Goal: Task Accomplishment & Management: Complete application form

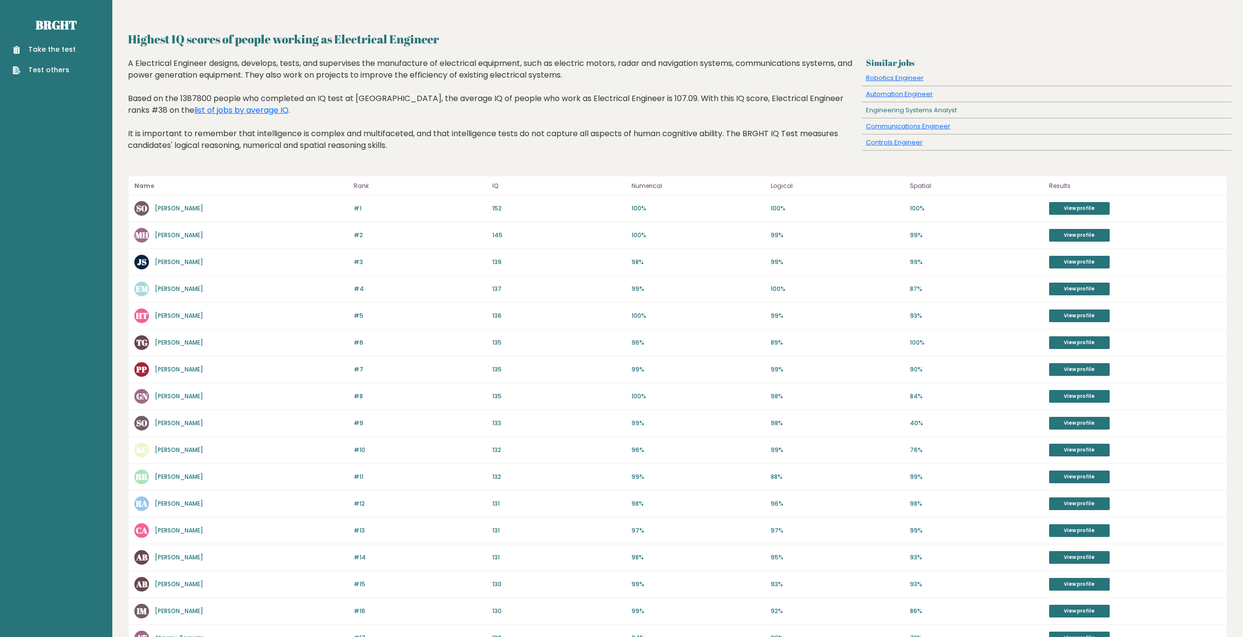
click at [54, 51] on link "Take the test" at bounding box center [44, 49] width 63 height 10
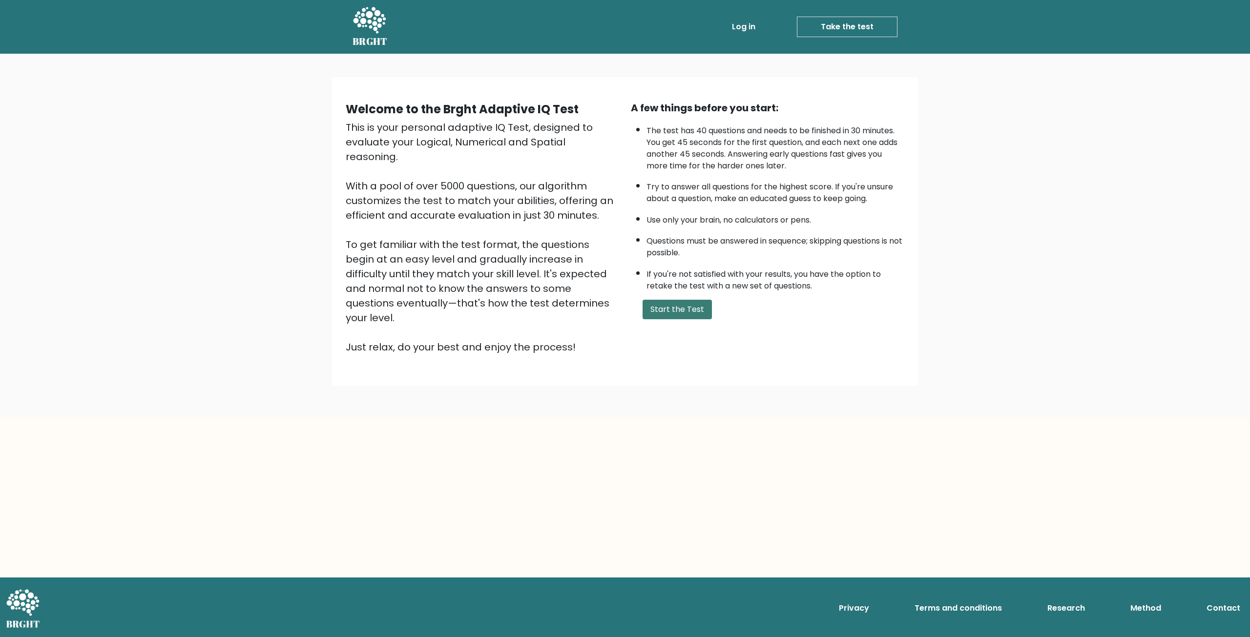
click at [688, 312] on button "Start the Test" at bounding box center [677, 310] width 69 height 20
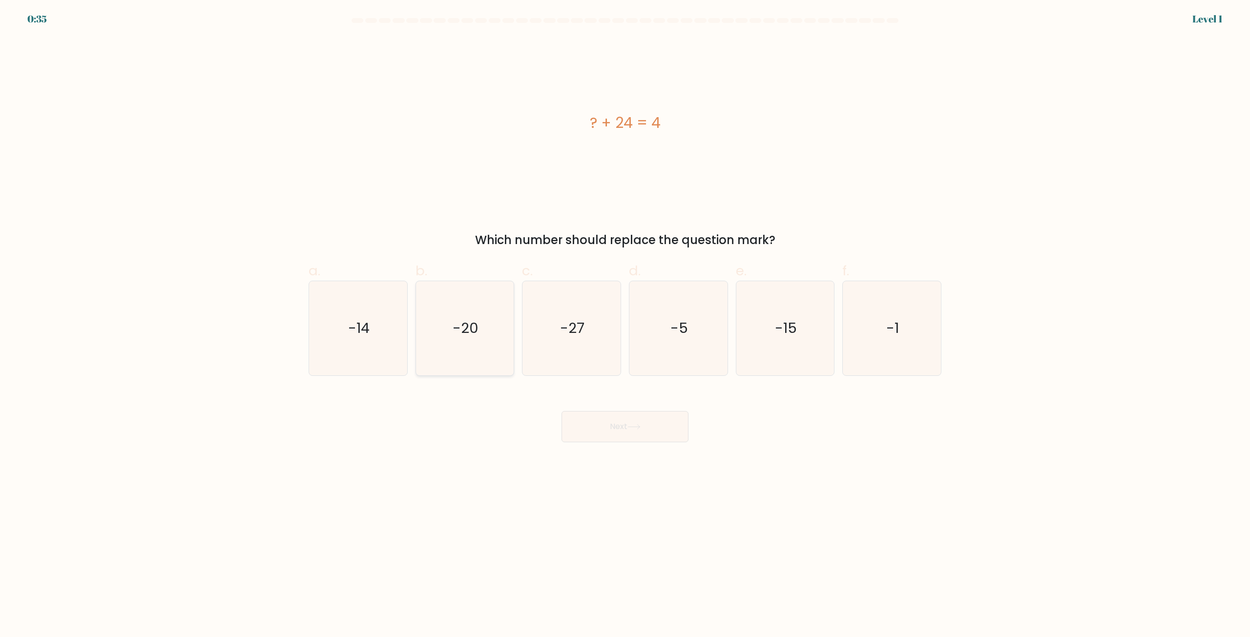
click at [487, 318] on icon "-20" at bounding box center [465, 328] width 94 height 94
click at [625, 319] on input "b. -20" at bounding box center [625, 322] width 0 height 6
radio input "true"
click at [641, 429] on icon at bounding box center [634, 426] width 13 height 5
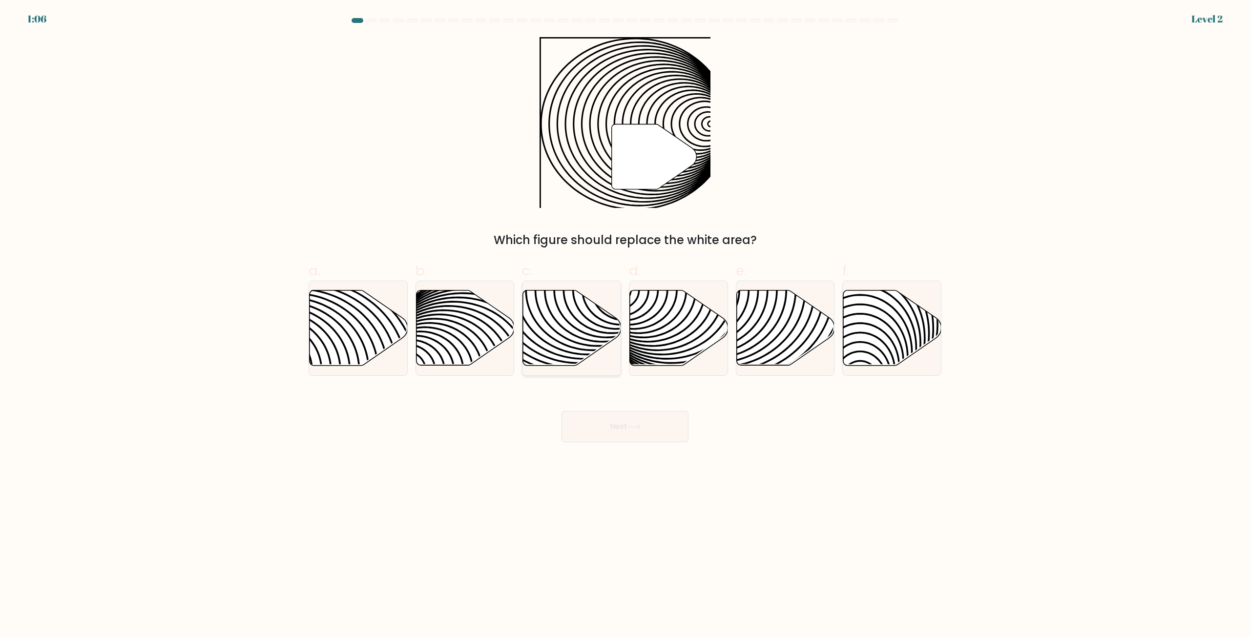
click at [586, 317] on icon at bounding box center [540, 290] width 198 height 198
click at [625, 319] on input "c." at bounding box center [625, 322] width 0 height 6
radio input "true"
click at [657, 425] on button "Next" at bounding box center [625, 426] width 127 height 31
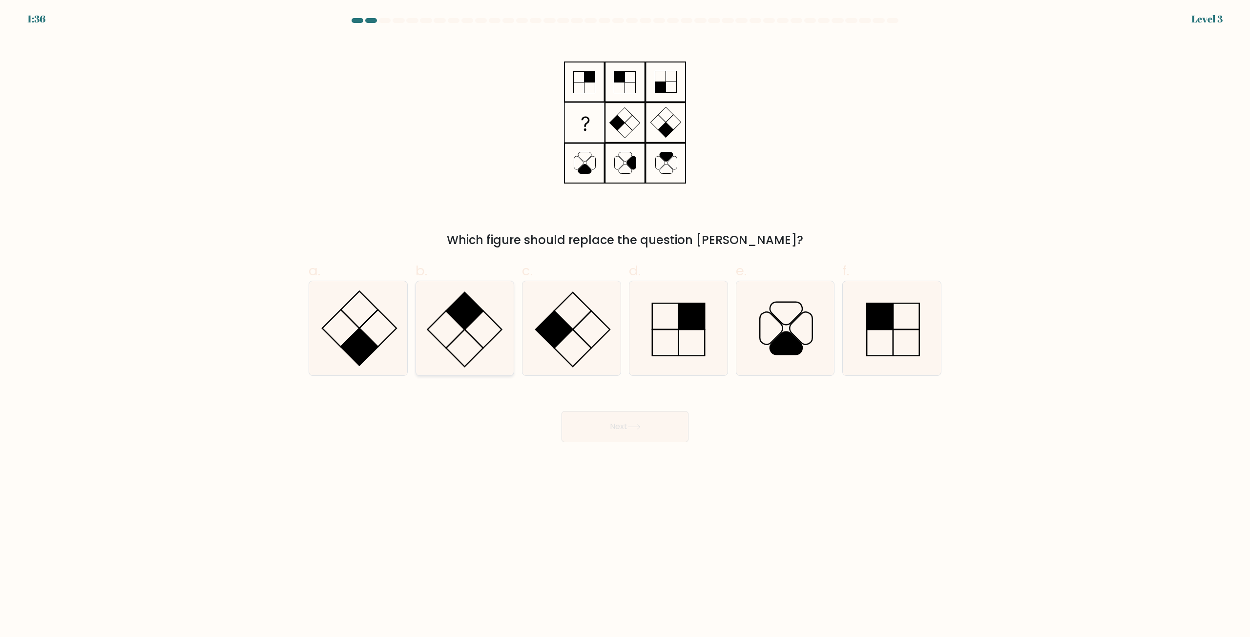
click at [466, 315] on rect at bounding box center [464, 311] width 37 height 37
click at [625, 319] on input "b." at bounding box center [625, 322] width 0 height 6
radio input "true"
click at [656, 422] on button "Next" at bounding box center [625, 426] width 127 height 31
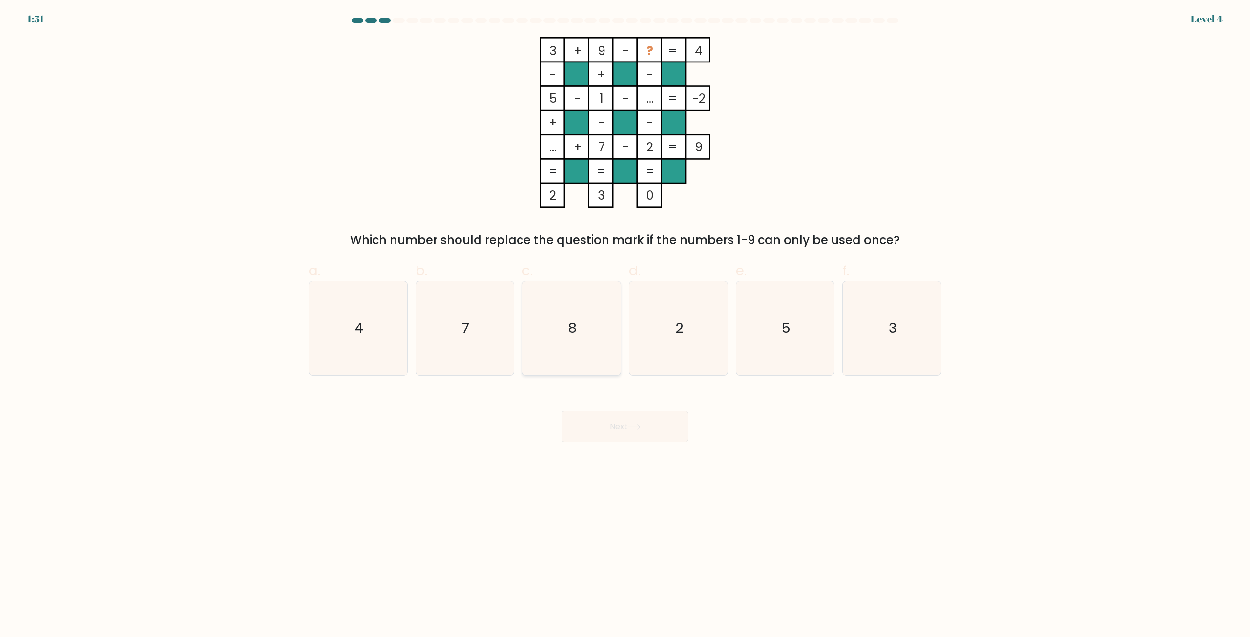
click at [556, 291] on icon "8" at bounding box center [571, 328] width 94 height 94
click at [625, 319] on input "c. 8" at bounding box center [625, 322] width 0 height 6
radio input "true"
click at [630, 421] on button "Next" at bounding box center [625, 426] width 127 height 31
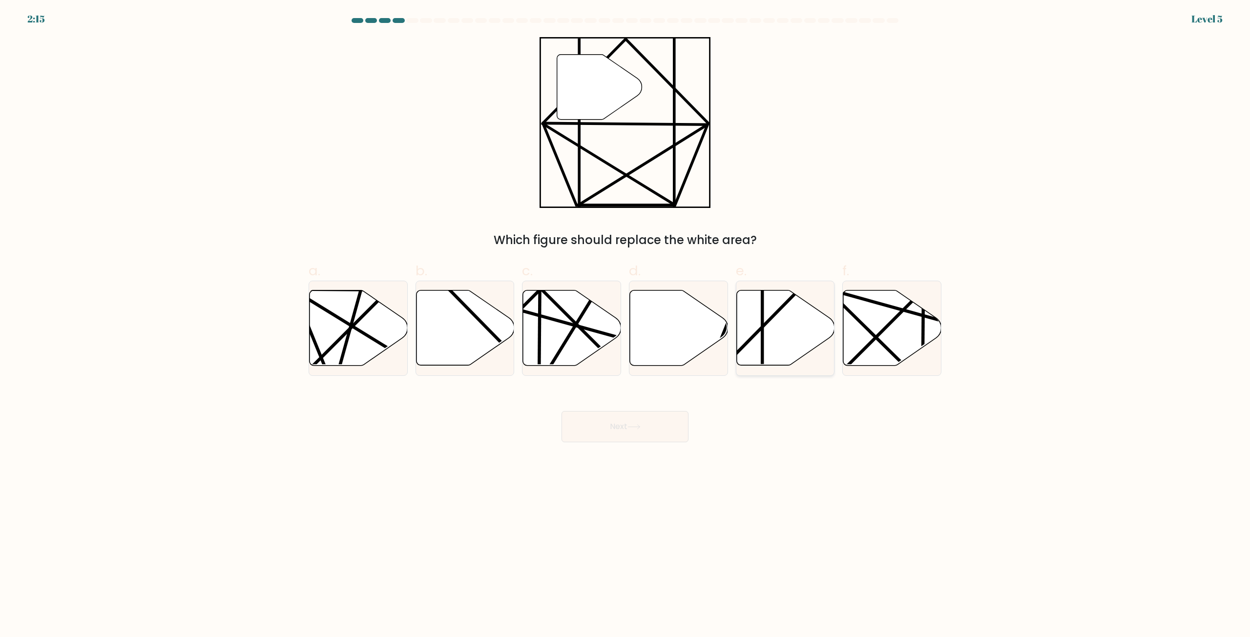
click at [780, 336] on icon at bounding box center [785, 328] width 98 height 75
click at [626, 325] on input "e." at bounding box center [625, 322] width 0 height 6
radio input "true"
click at [640, 430] on button "Next" at bounding box center [625, 426] width 127 height 31
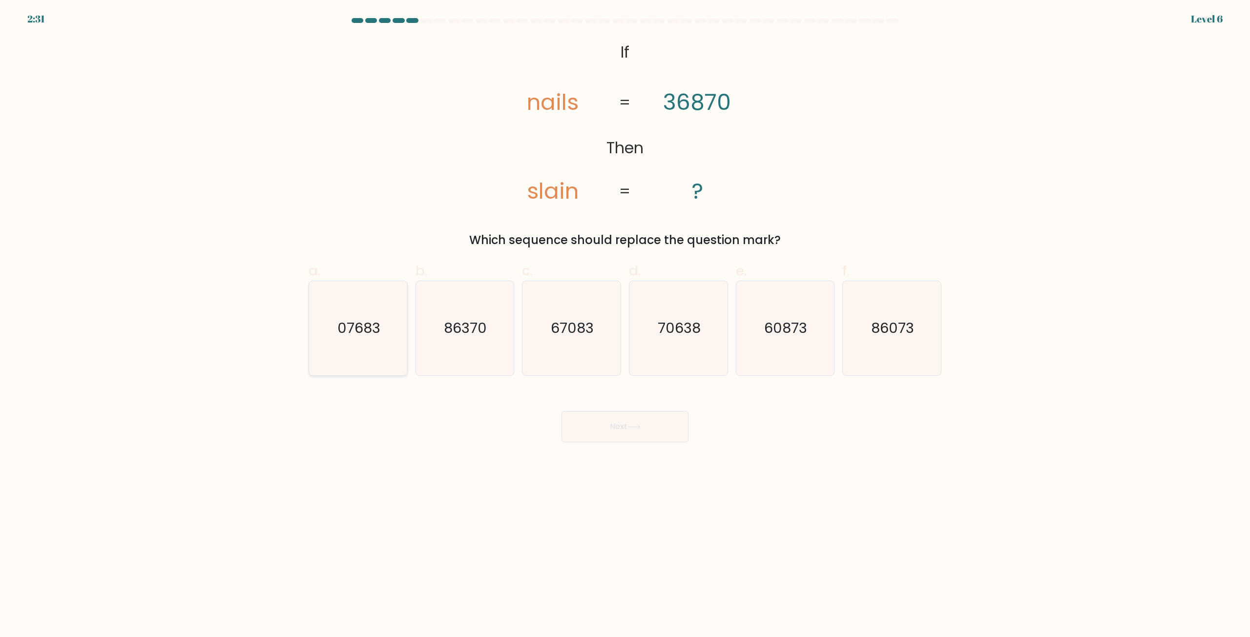
click at [335, 314] on icon "07683" at bounding box center [358, 328] width 94 height 94
click at [625, 319] on input "a. 07683" at bounding box center [625, 322] width 0 height 6
radio input "true"
click at [652, 425] on button "Next" at bounding box center [625, 426] width 127 height 31
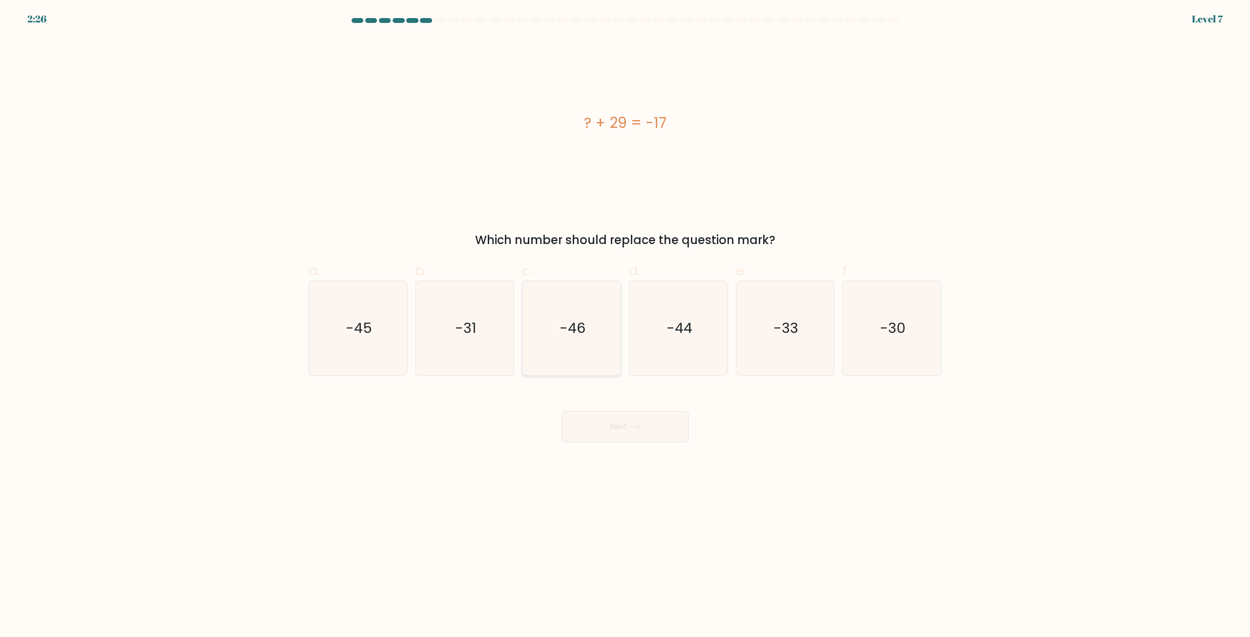
click at [581, 330] on text "-46" at bounding box center [573, 329] width 26 height 20
click at [625, 325] on input "c. -46" at bounding box center [625, 322] width 0 height 6
radio input "true"
click at [641, 419] on button "Next" at bounding box center [625, 426] width 127 height 31
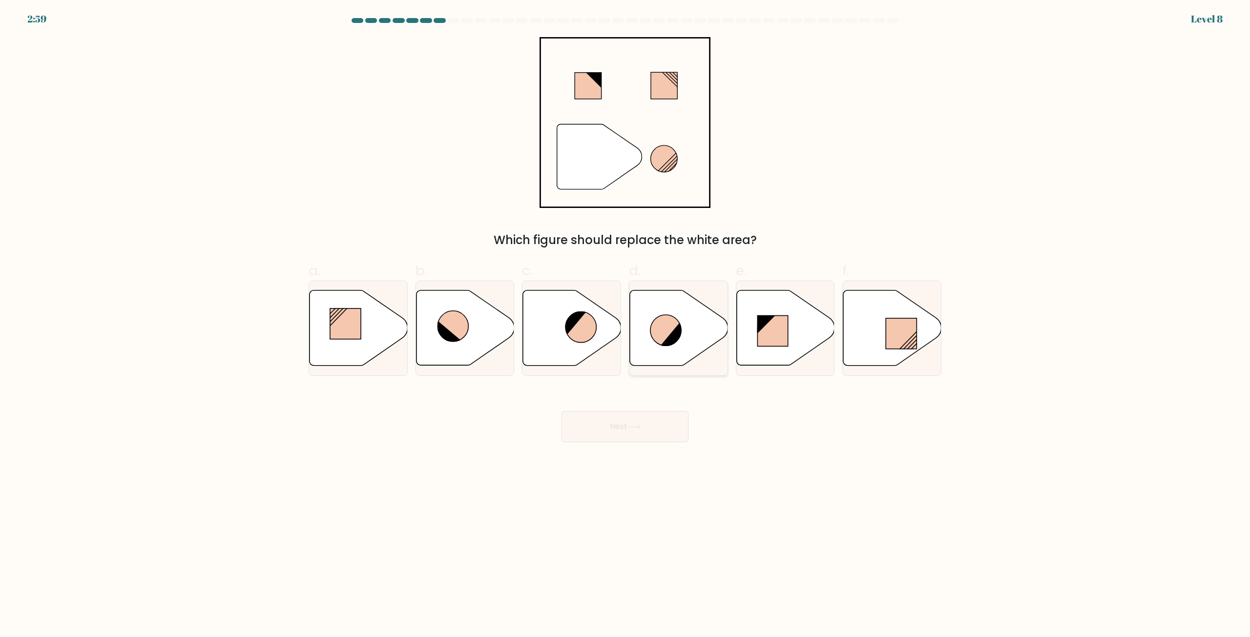
click at [643, 327] on icon at bounding box center [679, 328] width 98 height 75
click at [626, 325] on input "d." at bounding box center [625, 322] width 0 height 6
radio input "true"
click at [628, 424] on button "Next" at bounding box center [625, 426] width 127 height 31
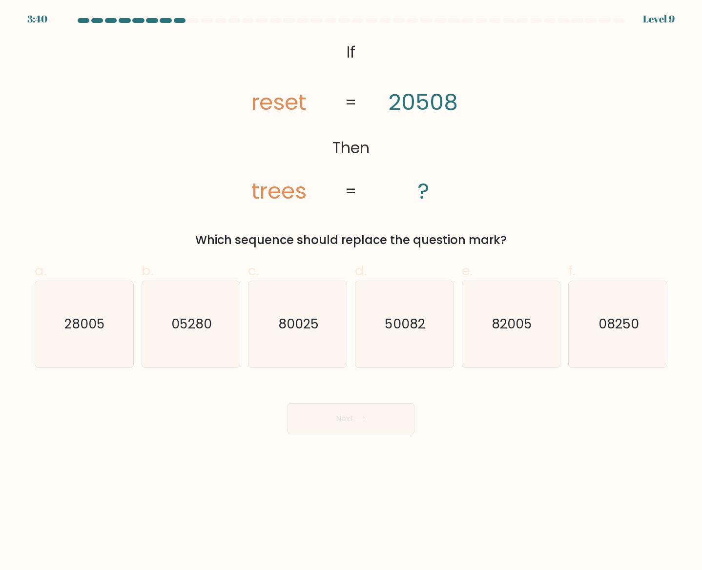
click at [565, 127] on div "@import url('https://fonts.googleapis.com/css?family=Abril+Fatface:400,100,100i…" at bounding box center [351, 143] width 645 height 212
click at [527, 303] on icon "82005" at bounding box center [511, 324] width 86 height 86
click at [352, 292] on input "e. 82005" at bounding box center [351, 288] width 0 height 6
radio input "true"
click at [343, 412] on button "Next" at bounding box center [351, 418] width 127 height 31
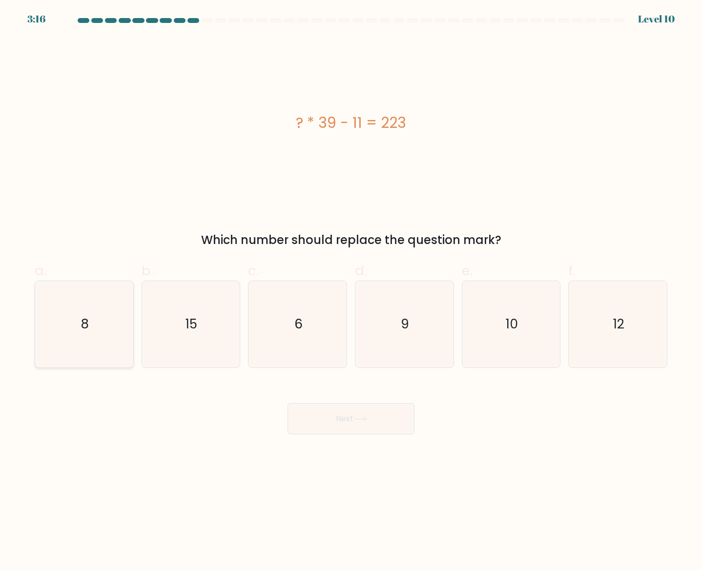
click at [86, 324] on text "8" at bounding box center [85, 324] width 8 height 18
click at [351, 292] on input "a. 8" at bounding box center [351, 288] width 0 height 6
radio input "true"
click at [349, 419] on button "Next" at bounding box center [351, 418] width 127 height 31
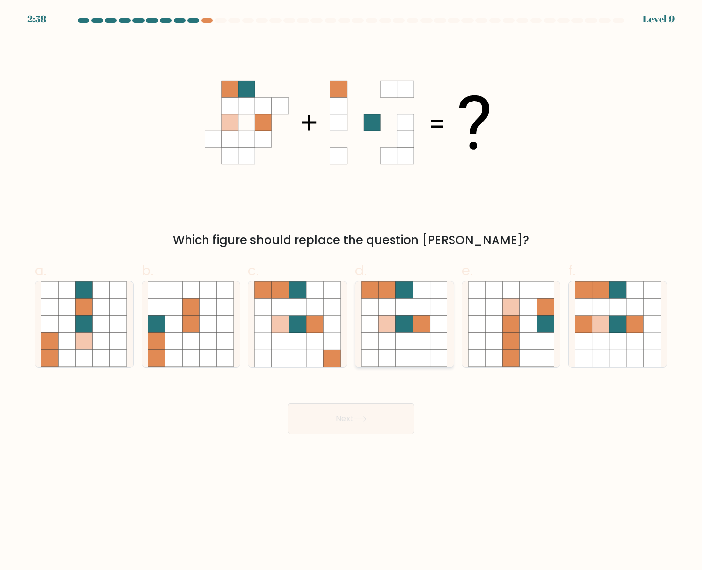
click at [409, 326] on icon at bounding box center [404, 324] width 17 height 17
click at [352, 292] on input "d." at bounding box center [351, 288] width 0 height 6
radio input "true"
click at [367, 422] on button "Next" at bounding box center [351, 418] width 127 height 31
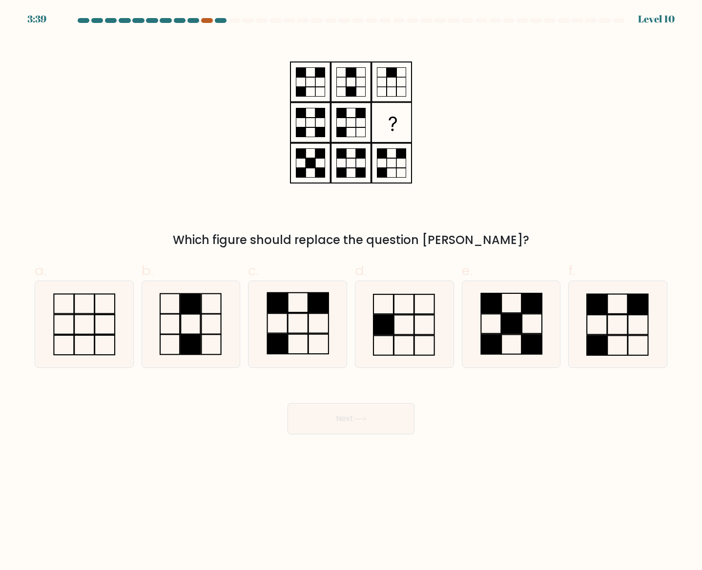
click at [207, 20] on div at bounding box center [207, 20] width 12 height 5
click at [207, 21] on div at bounding box center [207, 20] width 12 height 5
click at [203, 331] on icon at bounding box center [191, 324] width 86 height 86
click at [351, 292] on input "b." at bounding box center [351, 288] width 0 height 6
radio input "true"
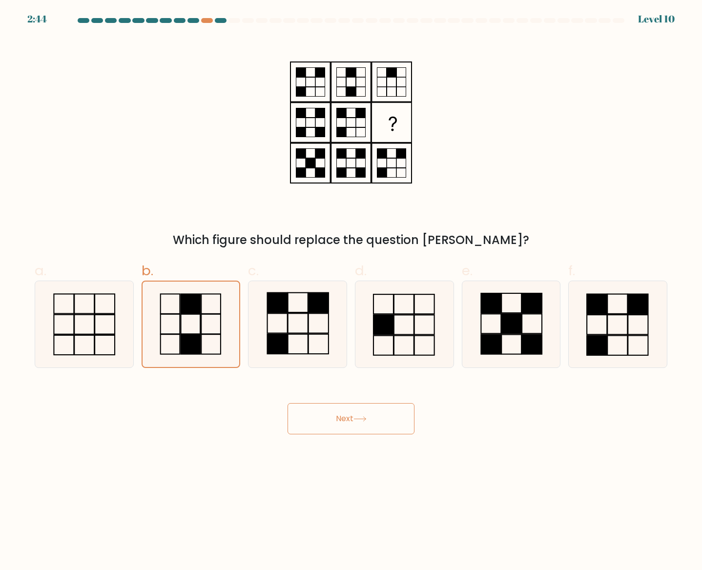
click at [357, 418] on icon at bounding box center [360, 419] width 13 height 5
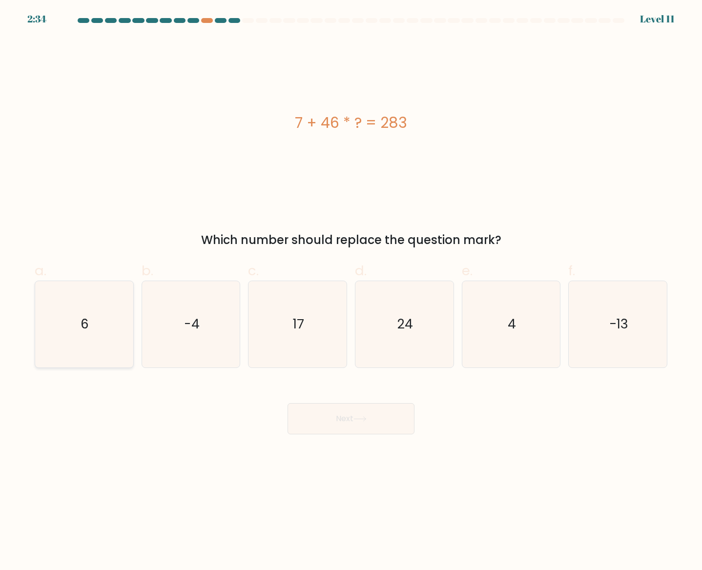
click at [89, 334] on icon "6" at bounding box center [84, 324] width 86 height 86
click at [351, 292] on input "a. 6" at bounding box center [351, 288] width 0 height 6
radio input "true"
click at [319, 409] on button "Next" at bounding box center [351, 418] width 127 height 31
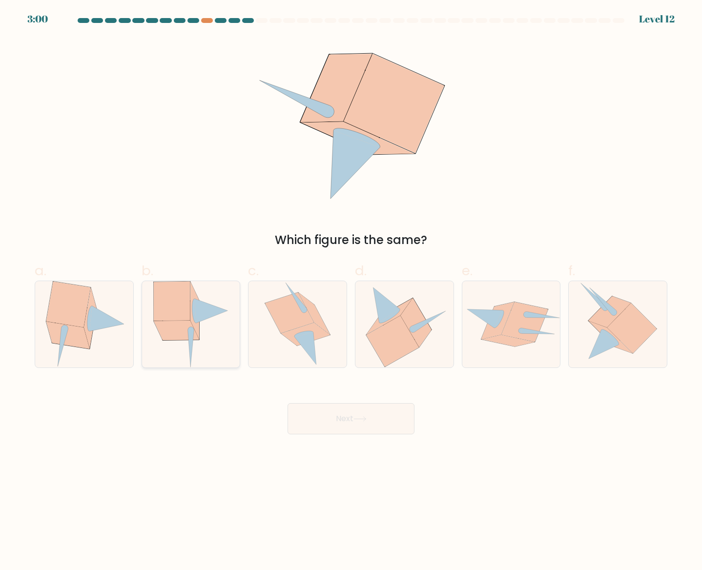
click at [199, 303] on icon at bounding box center [211, 311] width 33 height 24
click at [351, 292] on input "b." at bounding box center [351, 288] width 0 height 6
radio input "true"
click at [356, 420] on button "Next" at bounding box center [351, 418] width 127 height 31
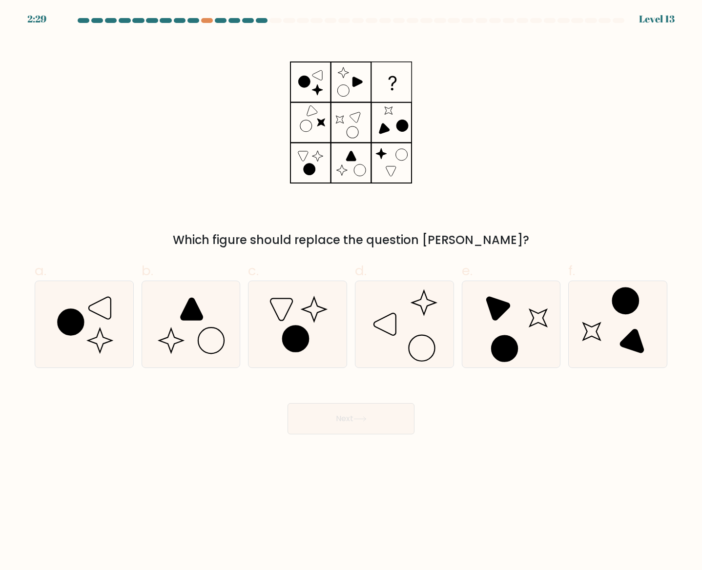
drag, startPoint x: 100, startPoint y: 319, endPoint x: 122, endPoint y: 214, distance: 107.6
click at [122, 214] on div "Which figure should replace the question mark?" at bounding box center [351, 143] width 645 height 212
click at [92, 289] on icon at bounding box center [84, 324] width 86 height 86
click at [351, 289] on input "a." at bounding box center [351, 288] width 0 height 6
radio input "true"
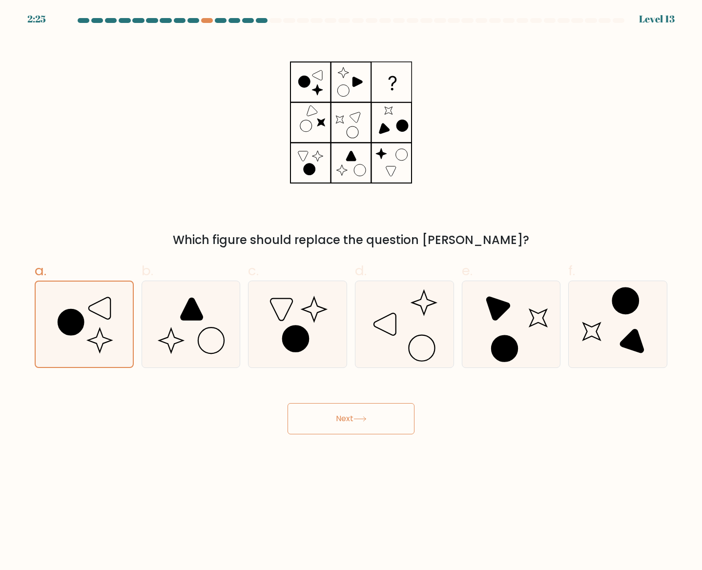
click at [357, 416] on button "Next" at bounding box center [351, 418] width 127 height 31
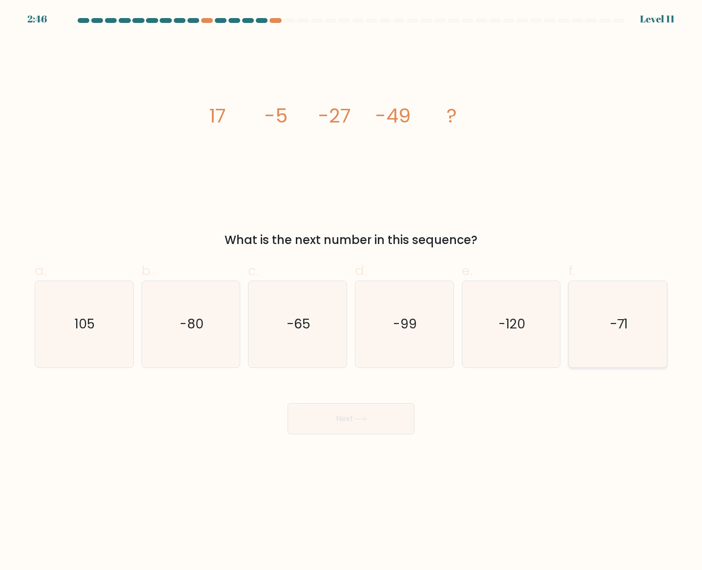
click at [607, 299] on icon "-71" at bounding box center [618, 324] width 86 height 86
click at [352, 292] on input "f. -71" at bounding box center [351, 288] width 0 height 6
radio input "true"
click at [382, 413] on button "Next" at bounding box center [351, 418] width 127 height 31
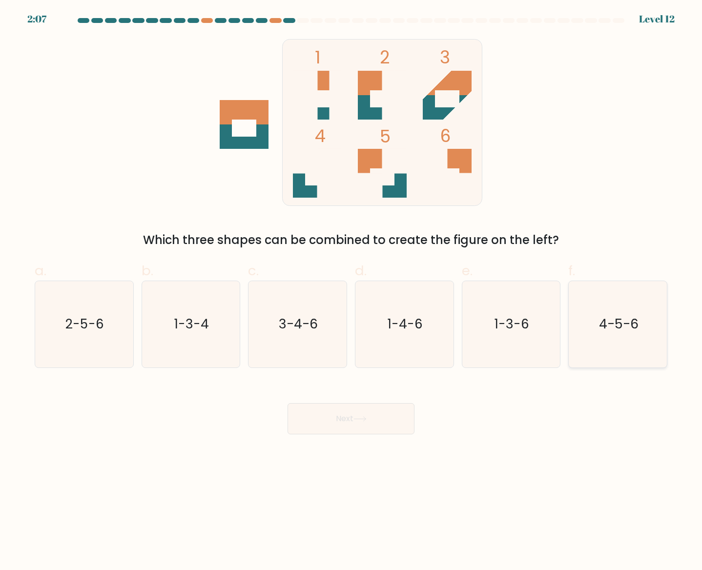
click at [615, 339] on icon "4-5-6" at bounding box center [618, 324] width 86 height 86
click at [352, 292] on input "f. 4-5-6" at bounding box center [351, 288] width 0 height 6
radio input "true"
click at [306, 421] on button "Next" at bounding box center [351, 418] width 127 height 31
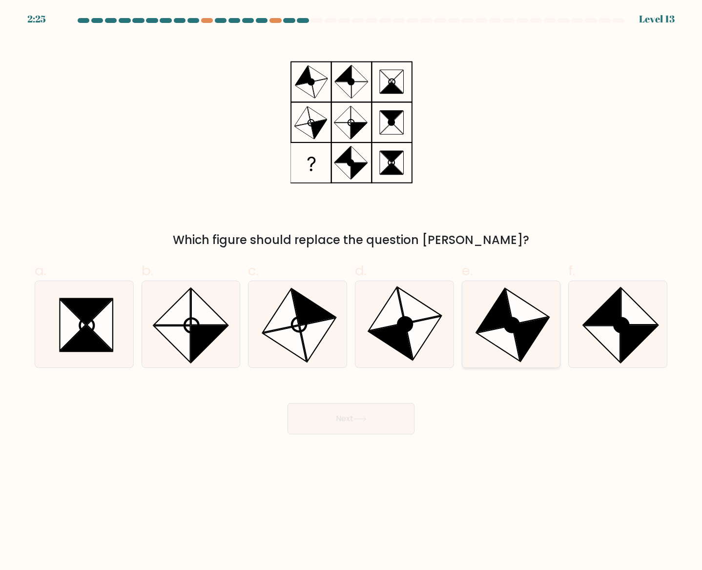
click at [527, 330] on icon at bounding box center [531, 339] width 36 height 43
click at [352, 292] on input "e." at bounding box center [351, 288] width 0 height 6
radio input "true"
click at [353, 415] on button "Next" at bounding box center [351, 418] width 127 height 31
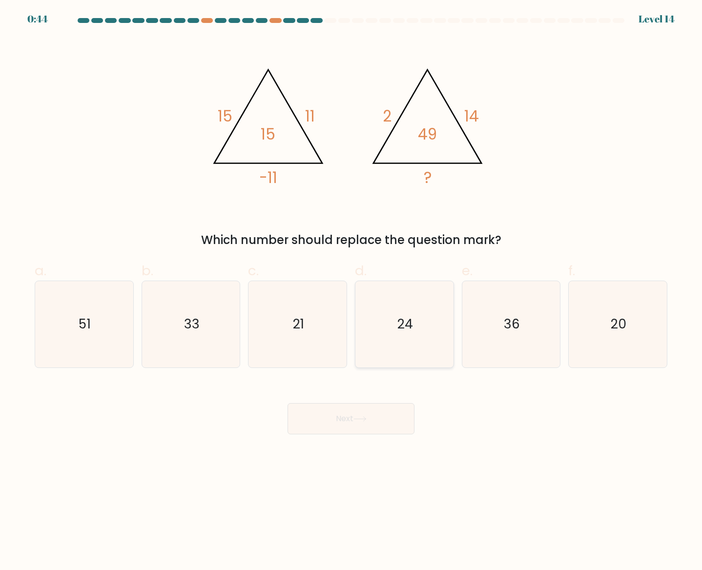
click at [385, 328] on icon "24" at bounding box center [404, 324] width 86 height 86
click at [352, 292] on input "d. 24" at bounding box center [351, 288] width 0 height 6
radio input "true"
click at [392, 410] on button "Next" at bounding box center [351, 418] width 127 height 31
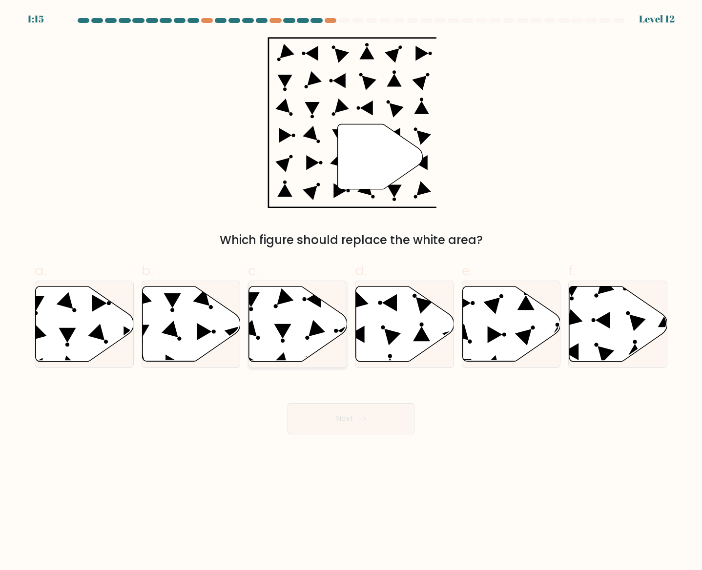
click at [301, 300] on icon at bounding box center [298, 324] width 98 height 75
click at [351, 292] on input "c." at bounding box center [351, 288] width 0 height 6
radio input "true"
click at [356, 413] on button "Next" at bounding box center [351, 418] width 127 height 31
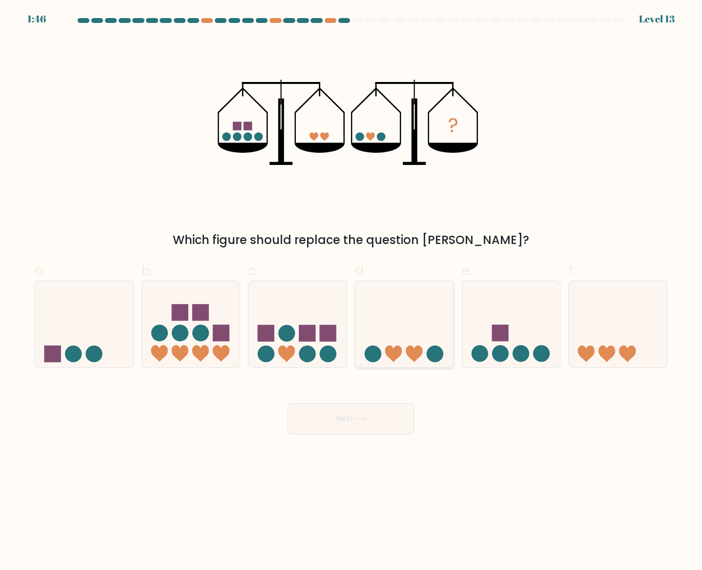
click at [402, 307] on icon at bounding box center [405, 324] width 98 height 81
click at [352, 292] on input "d." at bounding box center [351, 288] width 0 height 6
radio input "true"
click at [349, 423] on button "Next" at bounding box center [351, 418] width 127 height 31
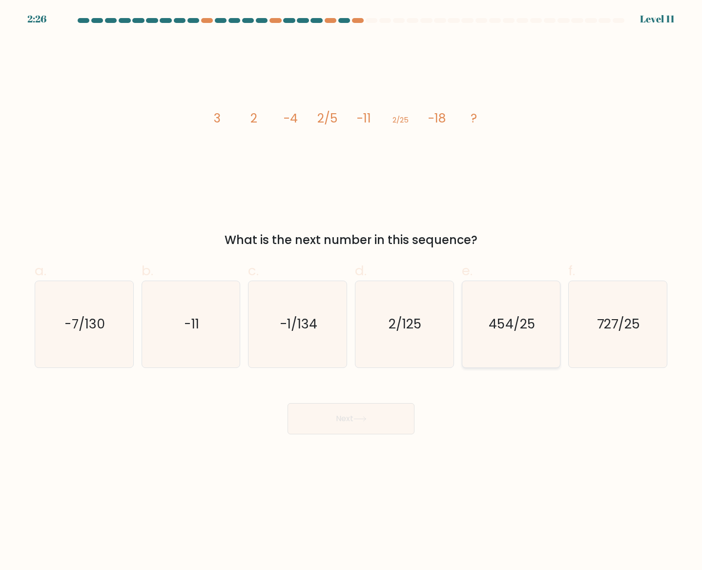
click at [501, 323] on text "454/25" at bounding box center [512, 324] width 47 height 18
click at [352, 292] on input "e. 454/25" at bounding box center [351, 288] width 0 height 6
radio input "true"
click at [371, 426] on button "Next" at bounding box center [351, 418] width 127 height 31
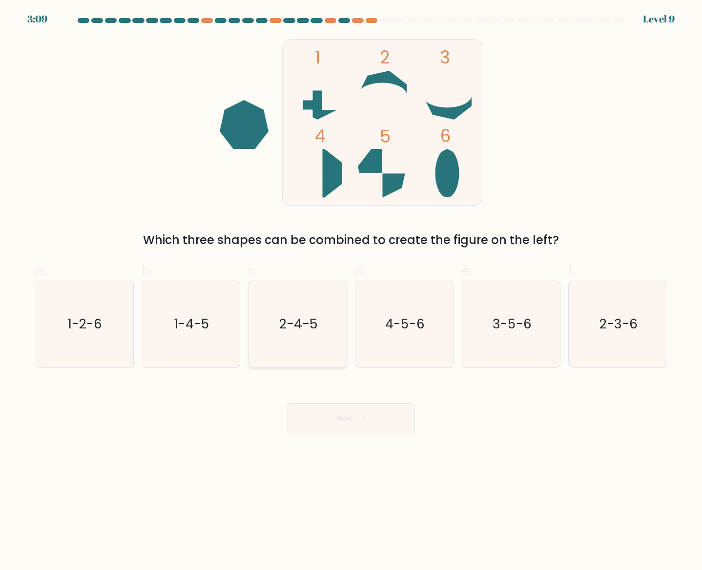
click at [285, 314] on icon "2-4-5" at bounding box center [297, 324] width 86 height 86
click at [351, 292] on input "c. 2-4-5" at bounding box center [351, 288] width 0 height 6
radio input "true"
click at [344, 429] on button "Next" at bounding box center [351, 418] width 127 height 31
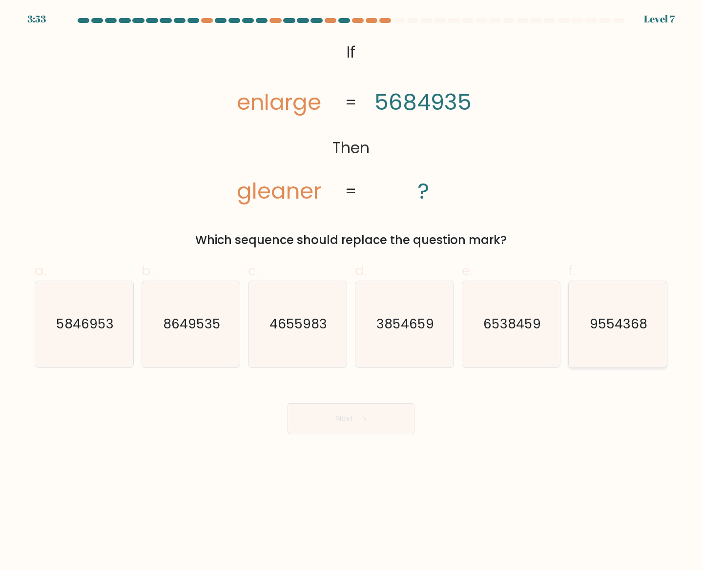
click at [597, 318] on text "9554368" at bounding box center [619, 324] width 58 height 18
click at [352, 292] on input "f. 9554368" at bounding box center [351, 288] width 0 height 6
radio input "true"
click at [372, 399] on div "Next" at bounding box center [351, 407] width 645 height 55
click at [363, 411] on button "Next" at bounding box center [351, 418] width 127 height 31
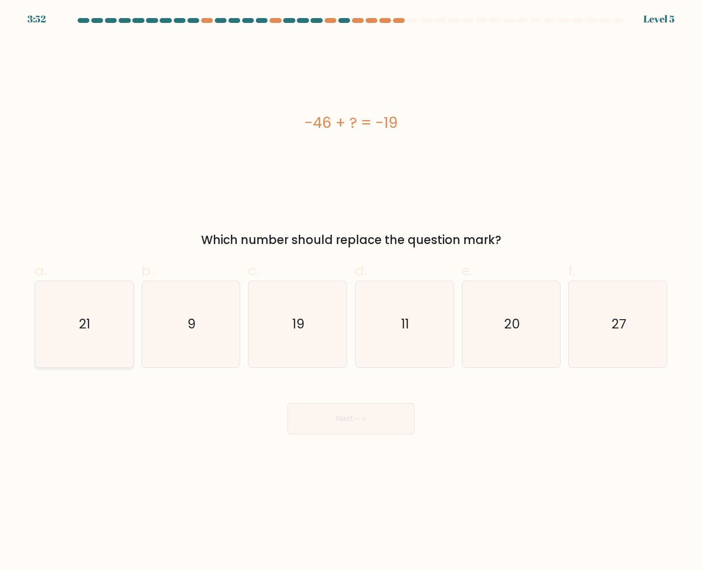
click at [127, 293] on div "21" at bounding box center [84, 324] width 99 height 87
click at [351, 292] on input "a. 21" at bounding box center [351, 288] width 0 height 6
radio input "true"
drag, startPoint x: 341, startPoint y: 394, endPoint x: 343, endPoint y: 400, distance: 7.3
click at [342, 397] on div "Next" at bounding box center [351, 407] width 645 height 55
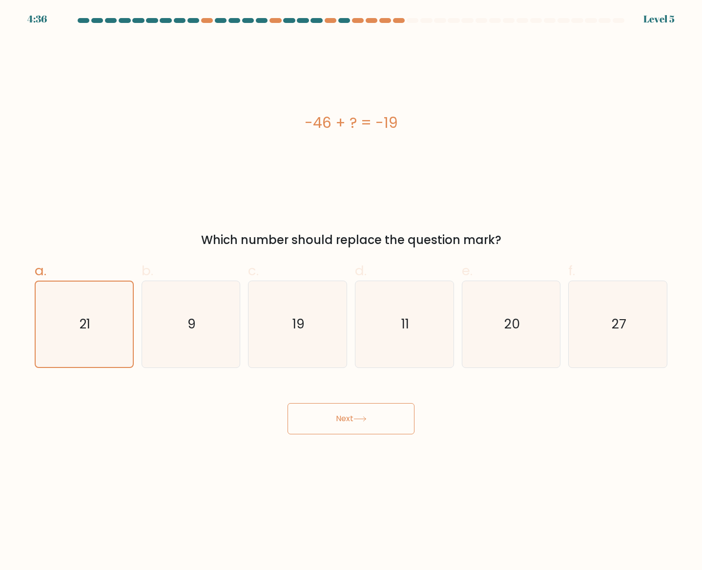
click at [349, 425] on button "Next" at bounding box center [351, 418] width 127 height 31
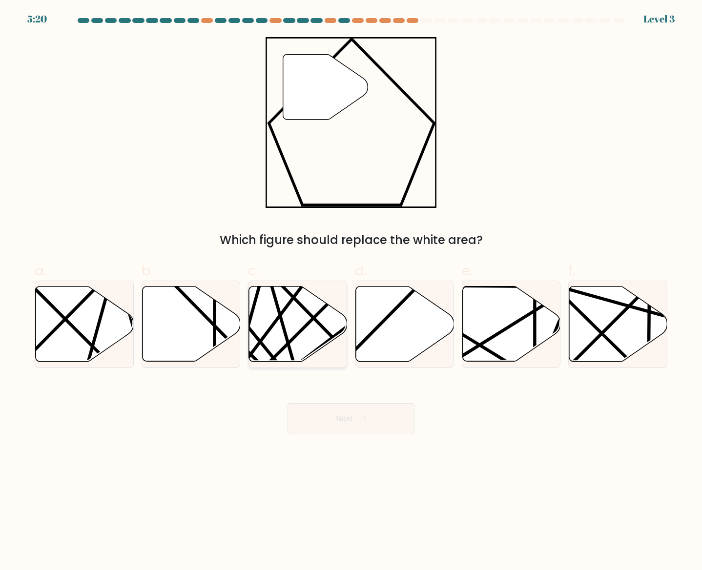
click at [305, 329] on line at bounding box center [265, 367] width 192 height 192
click at [351, 292] on input "c." at bounding box center [351, 288] width 0 height 6
radio input "true"
click at [354, 422] on button "Next" at bounding box center [351, 418] width 127 height 31
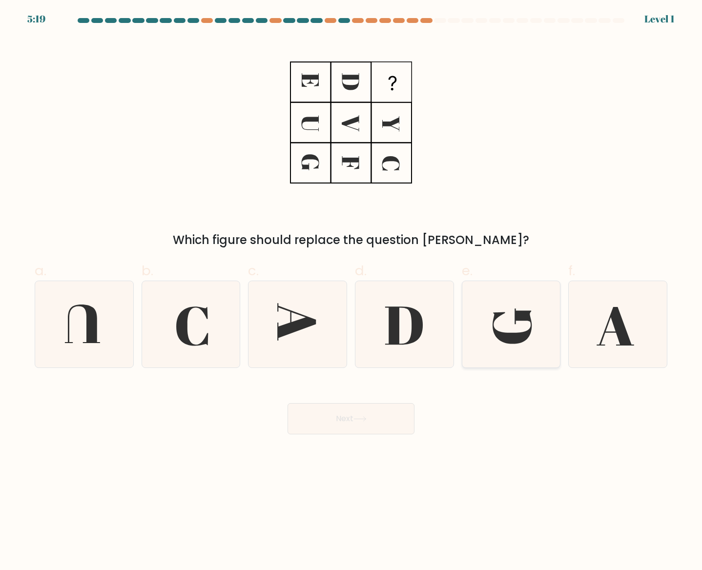
click at [488, 319] on icon at bounding box center [511, 324] width 86 height 86
click at [352, 292] on input "e." at bounding box center [351, 288] width 0 height 6
radio input "true"
click at [391, 428] on button "Next" at bounding box center [351, 418] width 127 height 31
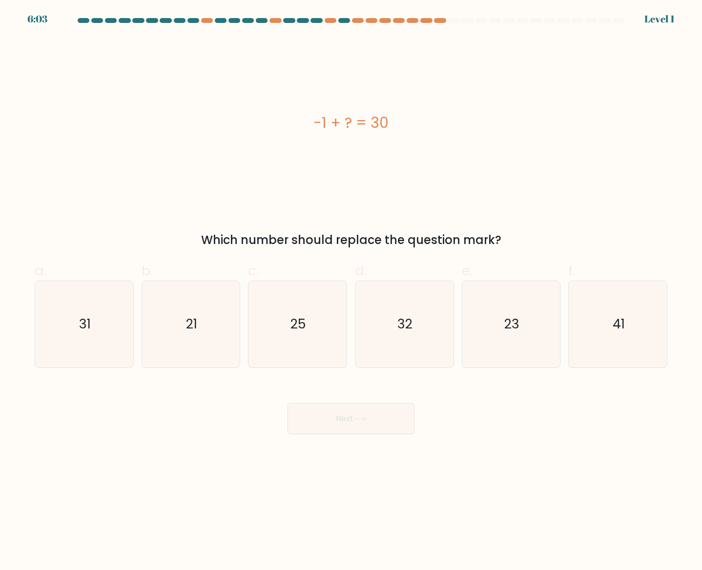
click at [355, 325] on div "32" at bounding box center [404, 324] width 99 height 87
click at [352, 292] on input "d. 32" at bounding box center [351, 288] width 0 height 6
radio input "true"
click at [337, 423] on button "Next" at bounding box center [351, 418] width 127 height 31
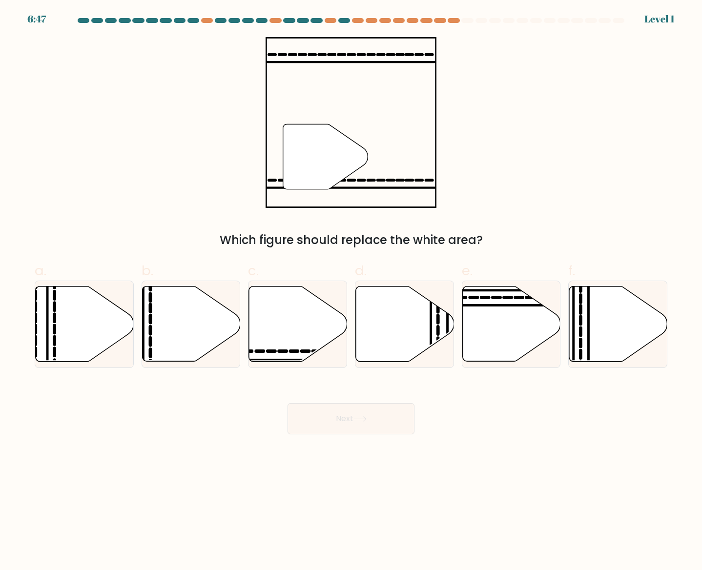
click at [324, 417] on button "Next" at bounding box center [351, 418] width 127 height 31
click at [535, 316] on icon at bounding box center [511, 324] width 98 height 75
click at [352, 292] on input "e." at bounding box center [351, 288] width 0 height 6
radio input "true"
click at [394, 412] on button "Next" at bounding box center [351, 418] width 127 height 31
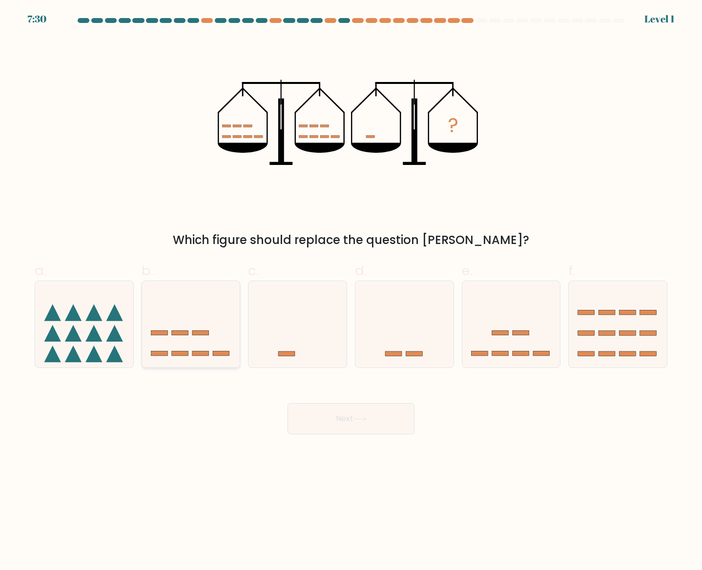
click at [188, 304] on icon at bounding box center [191, 324] width 98 height 81
click at [351, 292] on input "b." at bounding box center [351, 288] width 0 height 6
radio input "true"
click at [324, 411] on button "Next" at bounding box center [351, 418] width 127 height 31
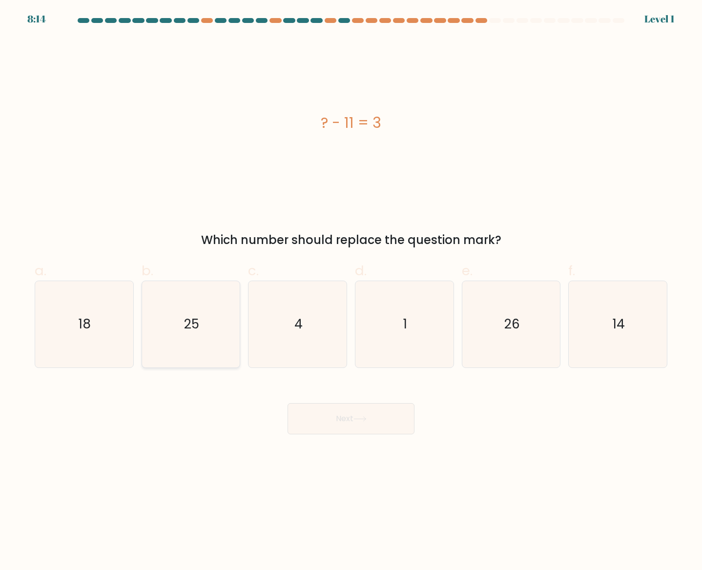
click at [216, 330] on icon "25" at bounding box center [191, 324] width 86 height 86
click at [351, 292] on input "b. 25" at bounding box center [351, 288] width 0 height 6
radio input "true"
click at [321, 417] on button "Next" at bounding box center [351, 418] width 127 height 31
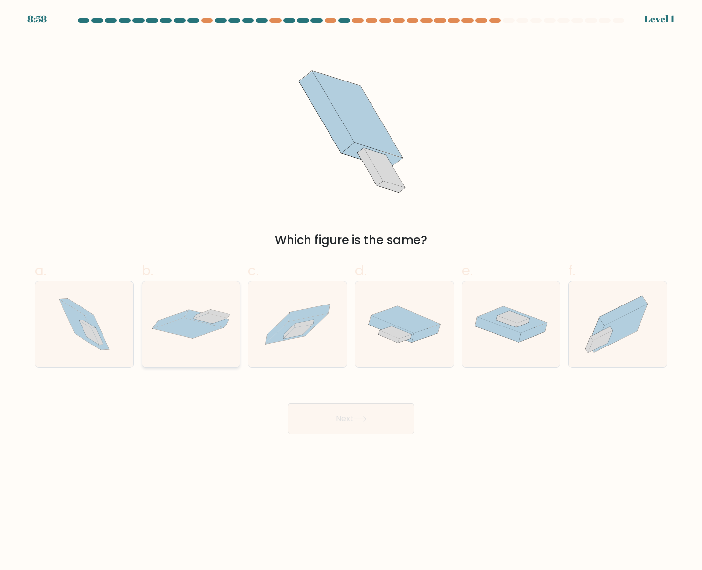
click at [192, 319] on icon at bounding box center [206, 319] width 45 height 18
click at [351, 292] on input "b." at bounding box center [351, 288] width 0 height 6
radio input "true"
click at [348, 421] on button "Next" at bounding box center [351, 418] width 127 height 31
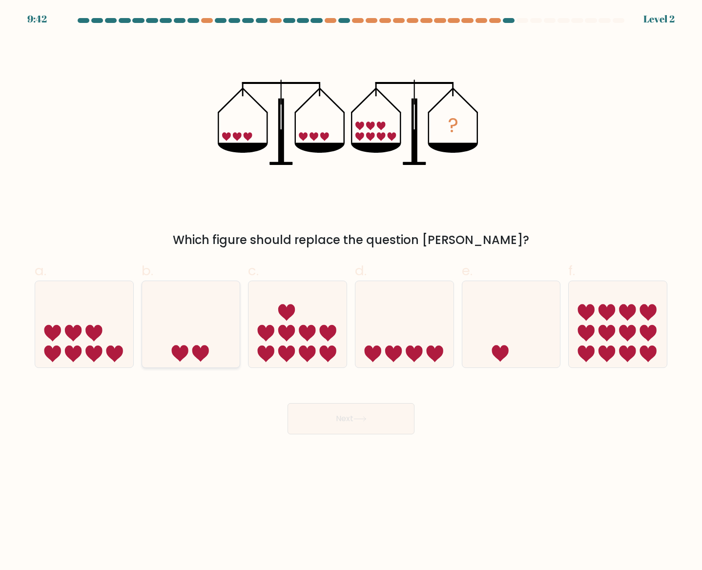
click at [206, 326] on icon at bounding box center [191, 324] width 98 height 81
click at [351, 292] on input "b." at bounding box center [351, 288] width 0 height 6
radio input "true"
click at [337, 427] on button "Next" at bounding box center [351, 418] width 127 height 31
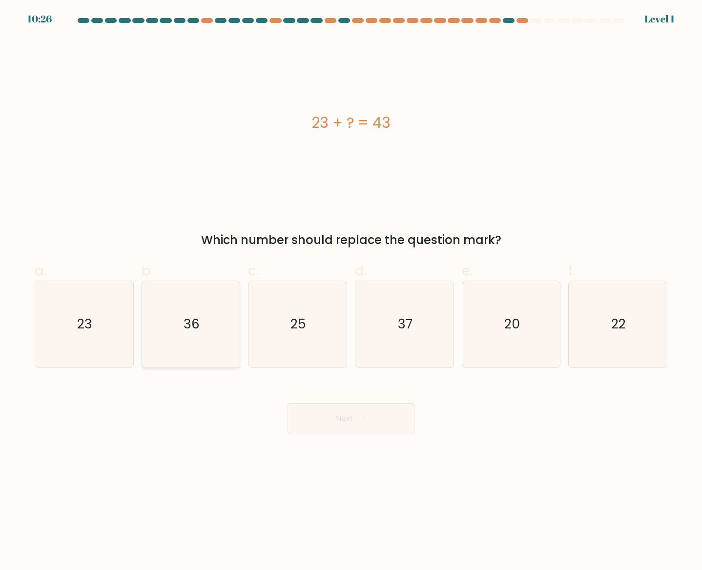
click at [213, 326] on icon "36" at bounding box center [191, 324] width 86 height 86
click at [351, 292] on input "b. 36" at bounding box center [351, 288] width 0 height 6
radio input "true"
click at [350, 416] on button "Next" at bounding box center [351, 418] width 127 height 31
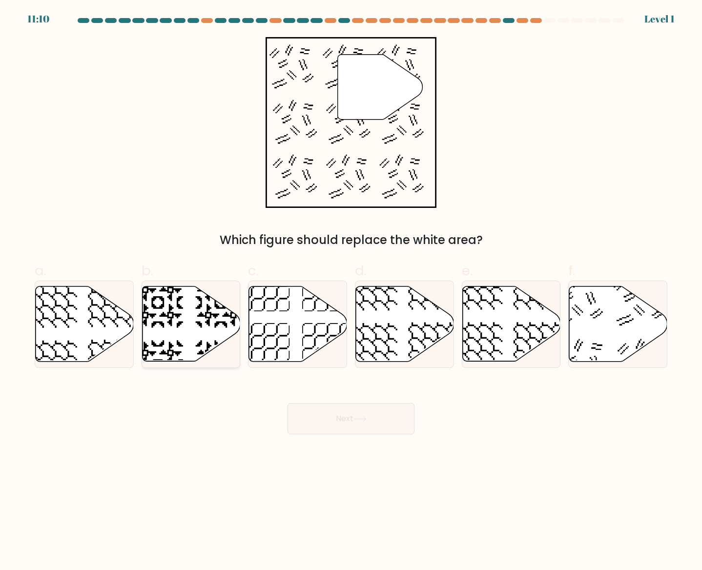
click at [208, 314] on icon at bounding box center [221, 302] width 51 height 51
click at [351, 292] on input "b." at bounding box center [351, 288] width 0 height 6
radio input "true"
click at [339, 408] on button "Next" at bounding box center [351, 418] width 127 height 31
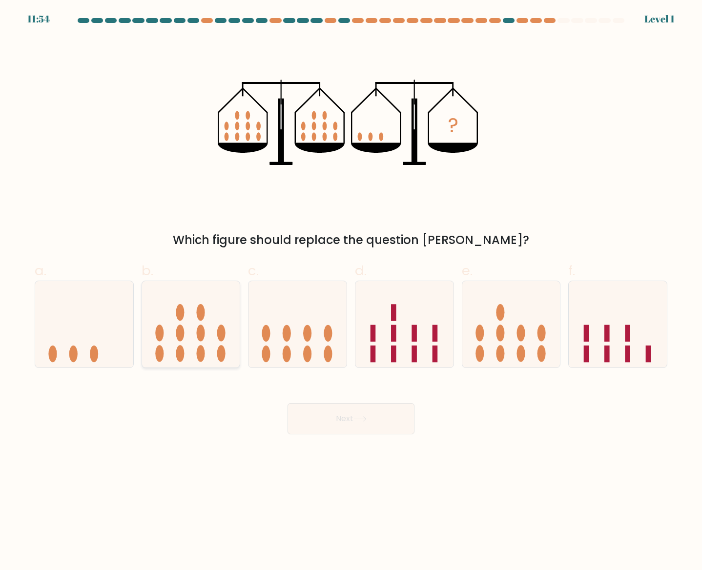
click at [198, 327] on icon at bounding box center [191, 324] width 98 height 81
click at [351, 292] on input "b." at bounding box center [351, 288] width 0 height 6
radio input "true"
click at [331, 404] on button "Next" at bounding box center [351, 418] width 127 height 31
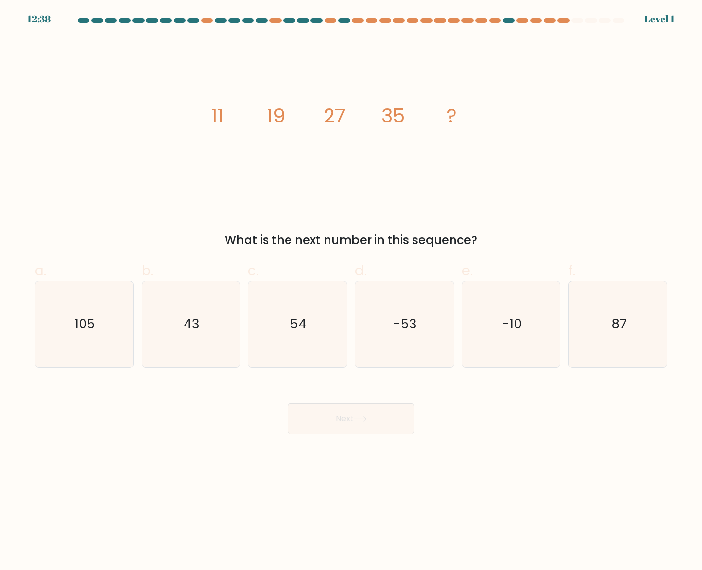
click at [201, 320] on icon "43" at bounding box center [191, 324] width 86 height 86
click at [351, 292] on input "b. 43" at bounding box center [351, 288] width 0 height 6
radio input "true"
click at [337, 405] on button "Next" at bounding box center [351, 418] width 127 height 31
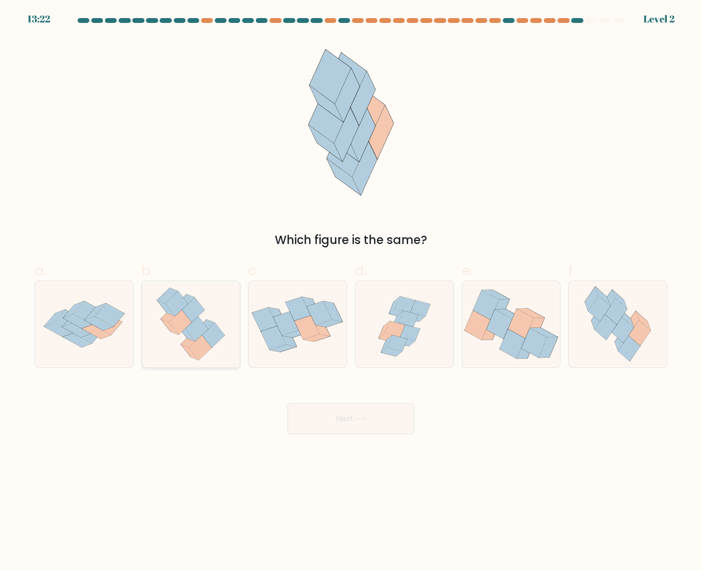
click at [204, 324] on icon at bounding box center [204, 328] width 21 height 16
click at [351, 292] on input "b." at bounding box center [351, 288] width 0 height 6
radio input "true"
click at [341, 406] on button "Next" at bounding box center [351, 418] width 127 height 31
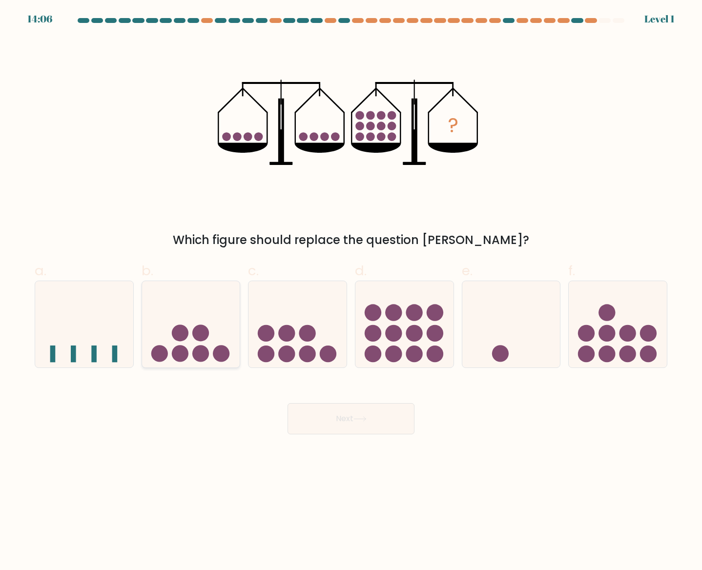
click at [221, 323] on icon at bounding box center [191, 324] width 98 height 81
click at [351, 292] on input "b." at bounding box center [351, 288] width 0 height 6
radio input "true"
click at [338, 402] on div "Next" at bounding box center [351, 407] width 645 height 55
click at [324, 416] on button "Next" at bounding box center [351, 418] width 127 height 31
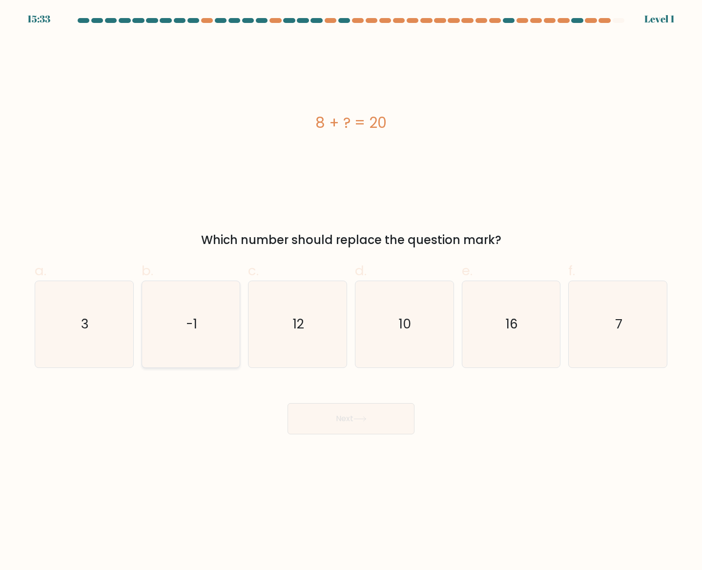
click at [226, 351] on icon "-1" at bounding box center [191, 324] width 86 height 86
click at [351, 292] on input "b. -1" at bounding box center [351, 288] width 0 height 6
radio input "true"
click at [344, 422] on button "Next" at bounding box center [351, 418] width 127 height 31
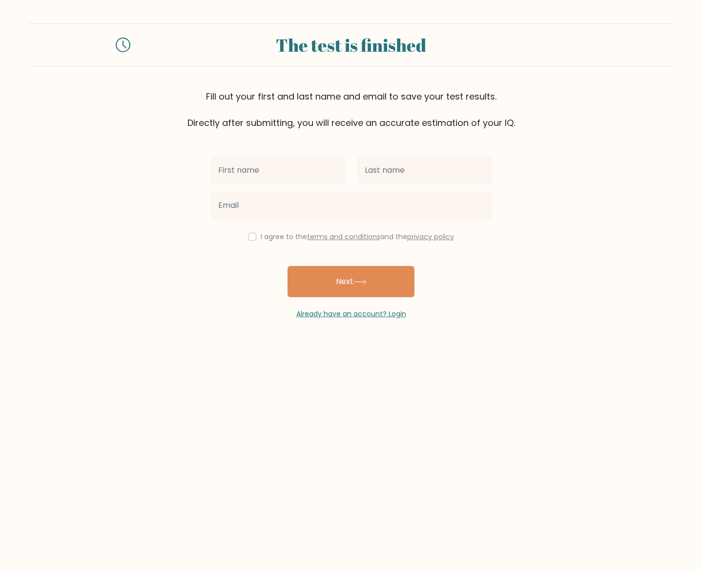
click at [257, 236] on div "I agree to the terms and conditions and the privacy policy" at bounding box center [351, 237] width 293 height 12
click at [249, 236] on input "checkbox" at bounding box center [253, 237] width 8 height 8
checkbox input "true"
click at [330, 280] on button "Next" at bounding box center [351, 281] width 127 height 31
click at [293, 177] on input "text" at bounding box center [277, 170] width 135 height 27
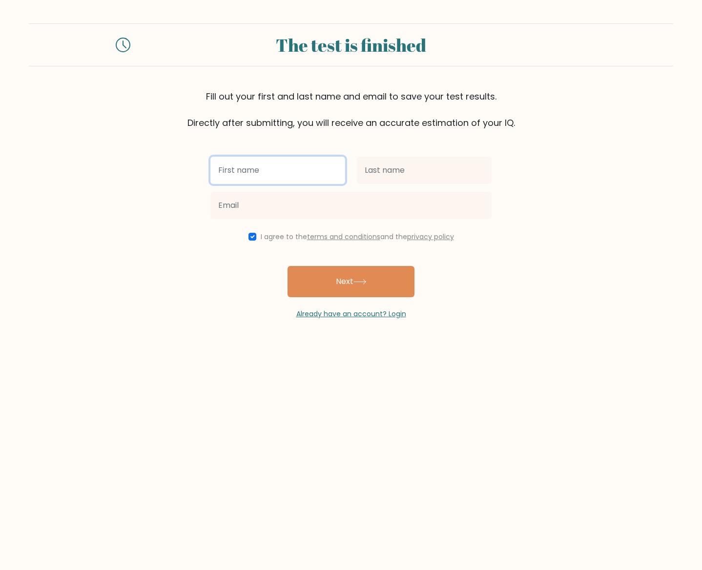
click at [261, 174] on input "text" at bounding box center [277, 170] width 135 height 27
type input "bill"
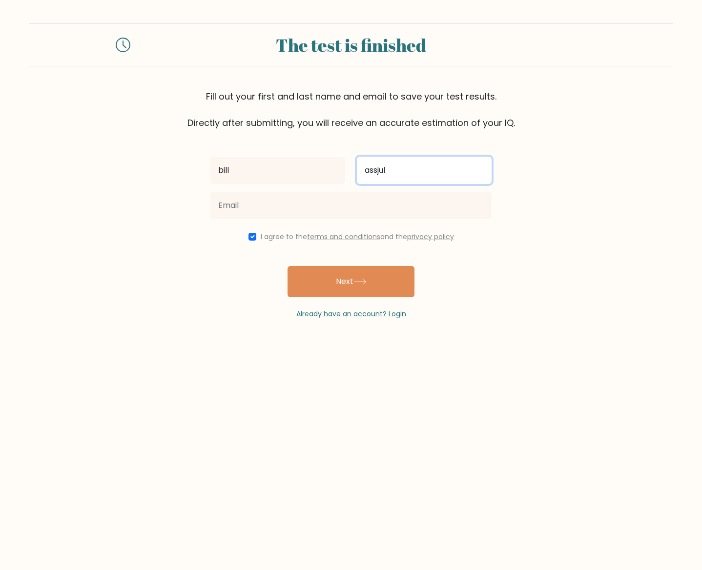
type input "assjul"
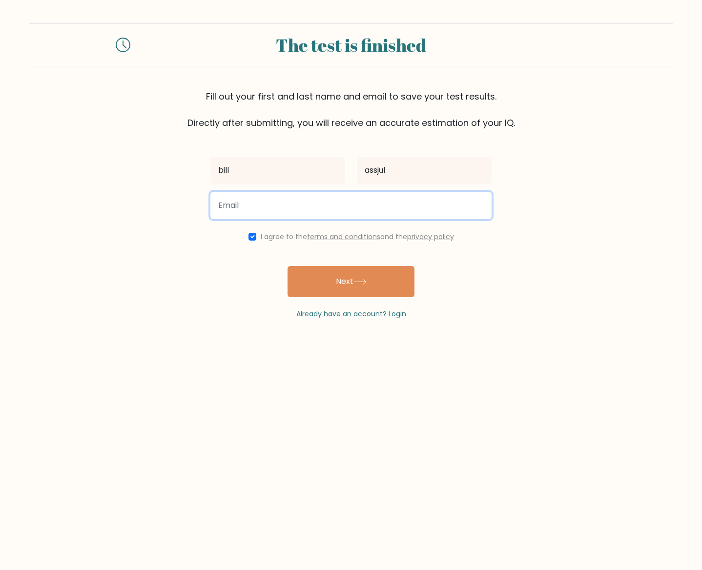
click at [299, 198] on input "email" at bounding box center [350, 205] width 281 height 27
type input "[EMAIL_ADDRESS][DOMAIN_NAME]"
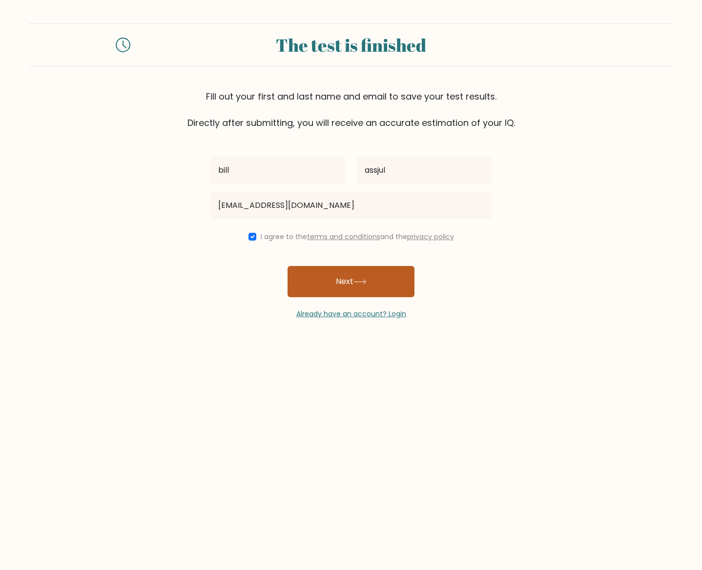
click at [339, 284] on button "Next" at bounding box center [351, 281] width 127 height 31
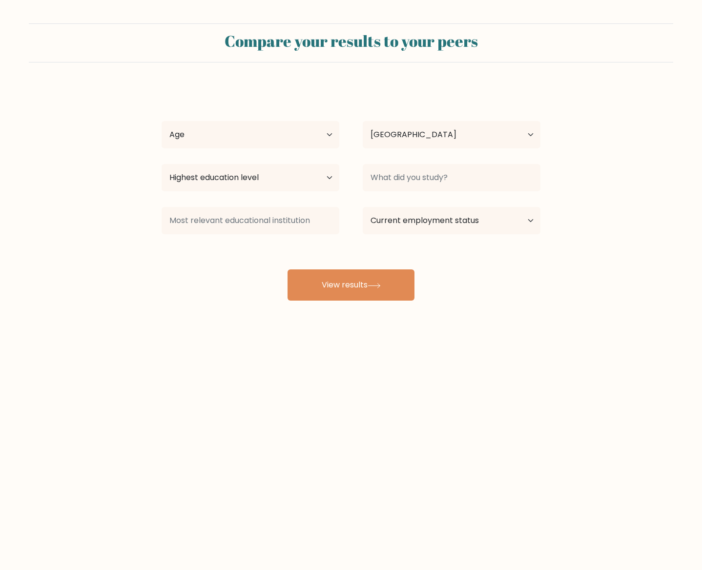
select select "US"
click at [266, 130] on select "Age Under [DEMOGRAPHIC_DATA] [DEMOGRAPHIC_DATA] [DEMOGRAPHIC_DATA] [DEMOGRAPHIC…" at bounding box center [251, 134] width 178 height 27
select select "18_24"
click at [162, 121] on select "Age Under [DEMOGRAPHIC_DATA] [DEMOGRAPHIC_DATA] [DEMOGRAPHIC_DATA] [DEMOGRAPHIC…" at bounding box center [251, 134] width 178 height 27
click at [239, 183] on select "Highest education level No schooling Primary Lower Secondary Upper Secondary Oc…" at bounding box center [251, 177] width 178 height 27
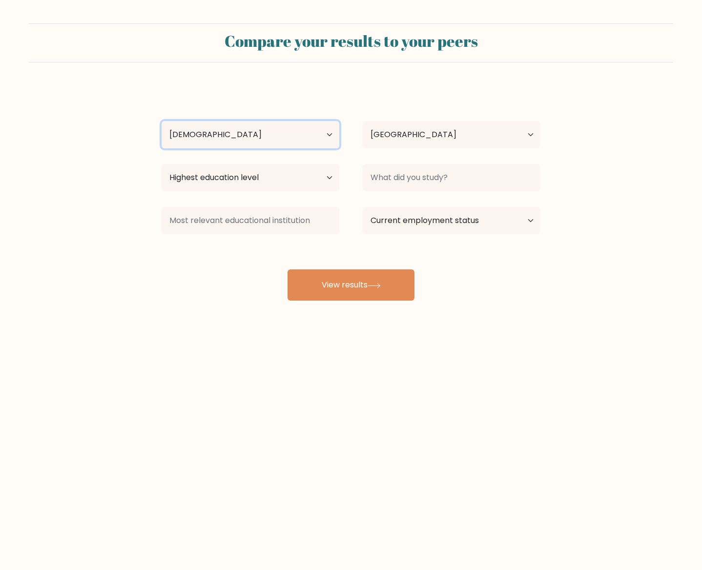
click at [246, 134] on select "Age Under 18 years old 18-24 years old 25-34 years old 35-44 years old 45-54 ye…" at bounding box center [251, 134] width 178 height 27
click at [162, 121] on select "Age Under 18 years old 18-24 years old 25-34 years old 35-44 years old 45-54 ye…" at bounding box center [251, 134] width 178 height 27
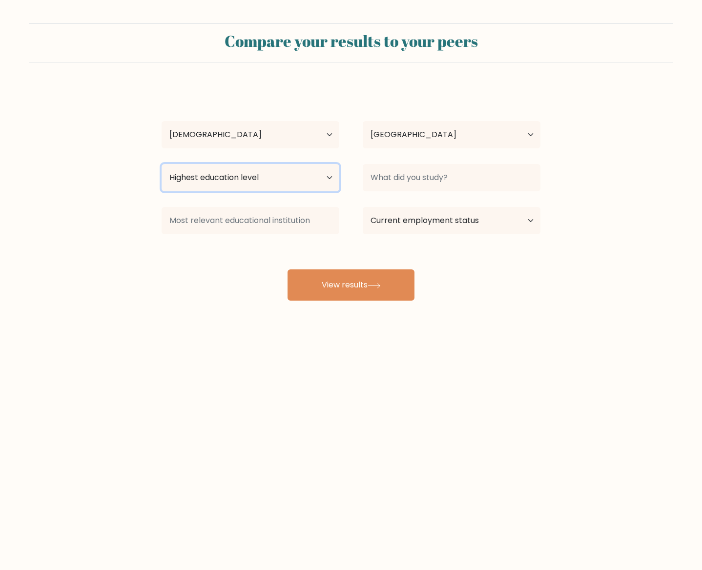
click at [236, 180] on select "Highest education level No schooling Primary Lower Secondary Upper Secondary Oc…" at bounding box center [251, 177] width 178 height 27
click at [162, 164] on select "Highest education level No schooling Primary Lower Secondary Upper Secondary Oc…" at bounding box center [251, 177] width 178 height 27
click at [248, 186] on select "Highest education level No schooling Primary Lower Secondary Upper Secondary Oc…" at bounding box center [251, 177] width 178 height 27
select select "upper_secondary"
click at [162, 164] on select "Highest education level No schooling Primary Lower Secondary Upper Secondary Oc…" at bounding box center [251, 177] width 178 height 27
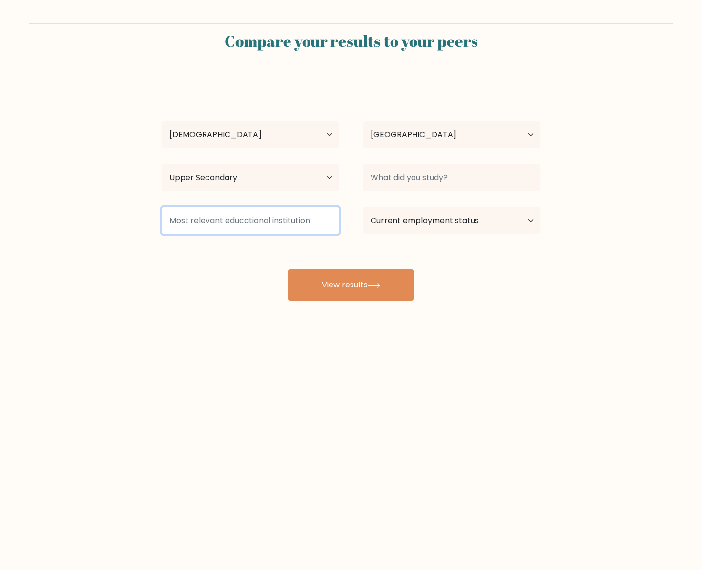
click at [252, 224] on input at bounding box center [251, 220] width 178 height 27
click at [274, 215] on input at bounding box center [251, 220] width 178 height 27
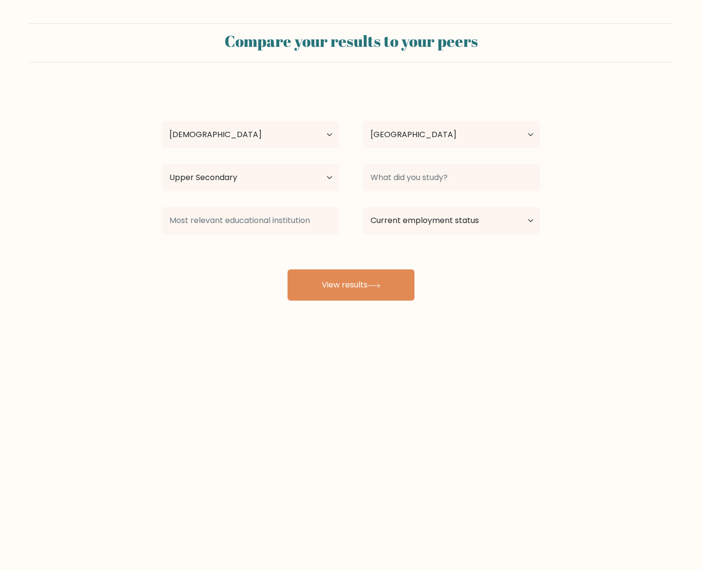
click at [205, 260] on div "bill assjul Age Under 18 years old 18-24 years old 25-34 years old 35-44 years …" at bounding box center [351, 193] width 391 height 215
click at [401, 130] on select "Country Afghanistan Albania Algeria American Samoa Andorra Angola Anguilla Anta…" at bounding box center [452, 134] width 178 height 27
click at [418, 126] on select "Country Afghanistan Albania Algeria American Samoa Andorra Angola Anguilla Anta…" at bounding box center [452, 134] width 178 height 27
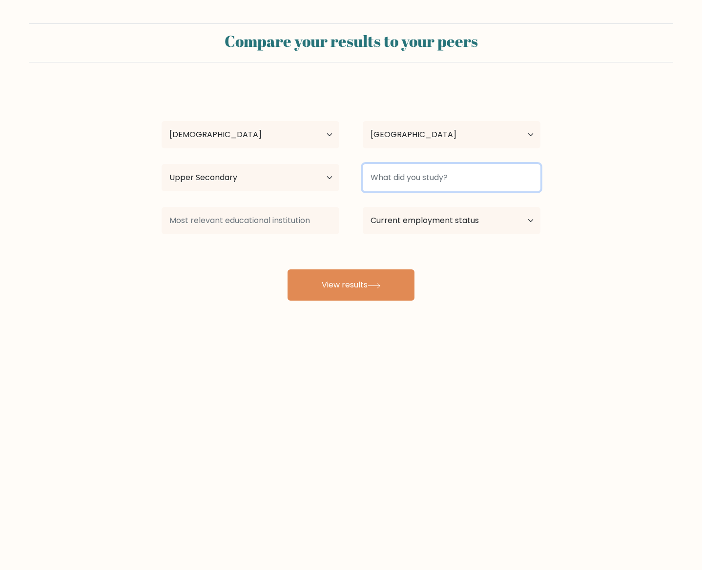
click at [428, 178] on input at bounding box center [452, 177] width 178 height 27
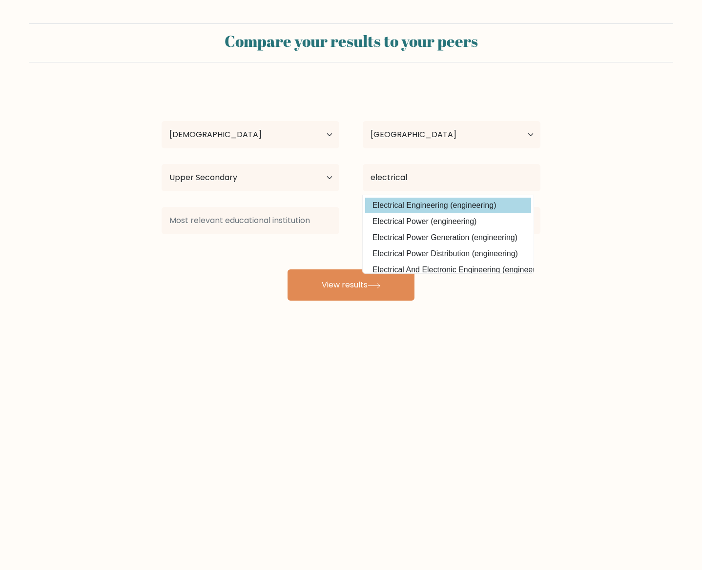
click at [451, 207] on option "Electrical Engineering (engineering)" at bounding box center [448, 206] width 166 height 16
type input "Electrical Engineering"
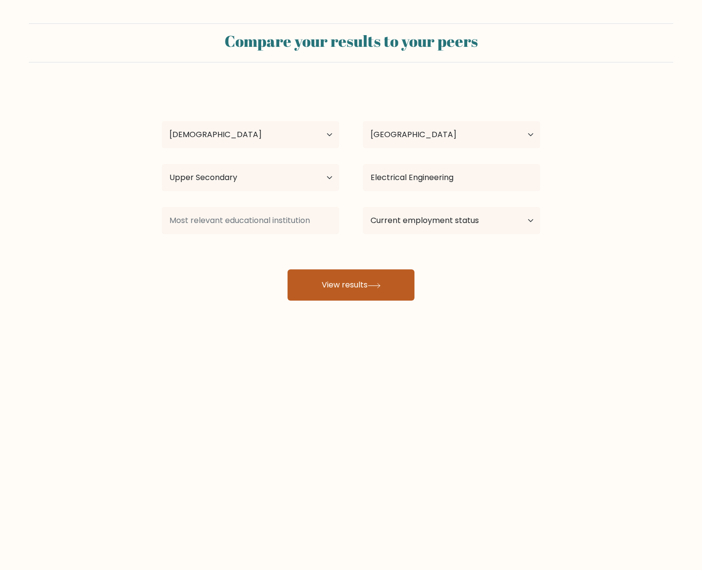
click at [359, 280] on button "View results" at bounding box center [351, 285] width 127 height 31
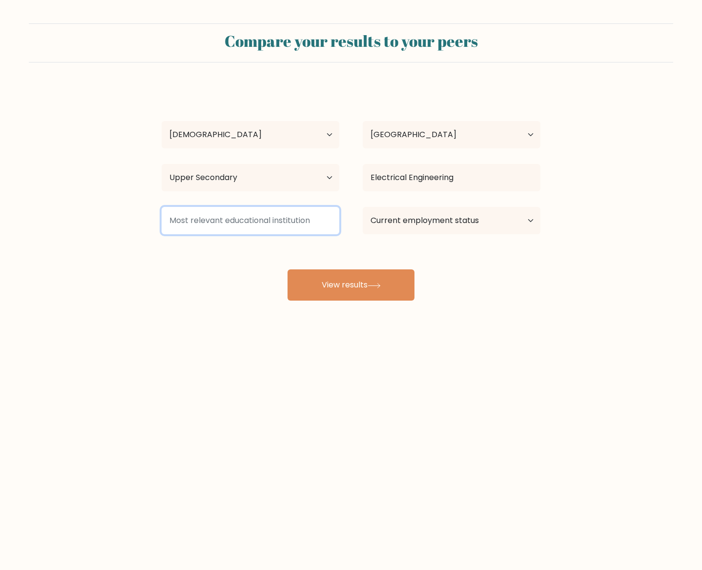
click at [310, 216] on input at bounding box center [251, 220] width 178 height 27
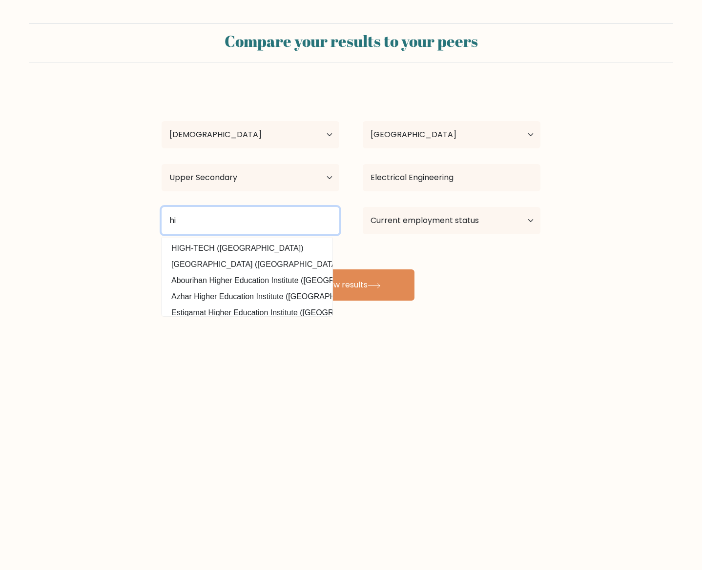
type input "h"
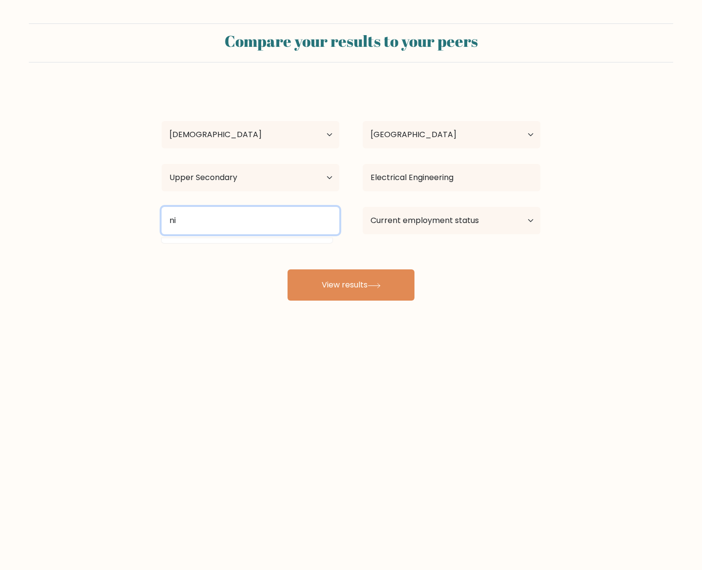
type input "n"
type input "ozark"
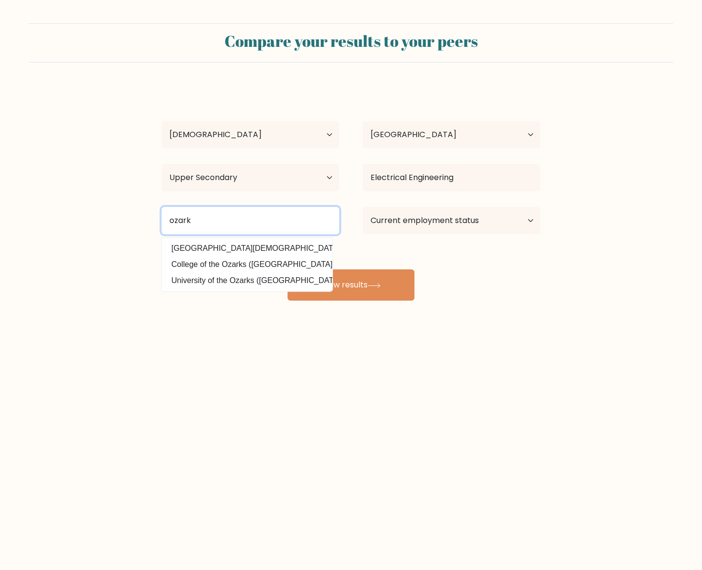
drag, startPoint x: 261, startPoint y: 219, endPoint x: 145, endPoint y: 222, distance: 116.3
click at [143, 220] on form "Compare your results to your peers bill assjul Age Under 18 years old 18-24 yea…" at bounding box center [351, 161] width 702 height 277
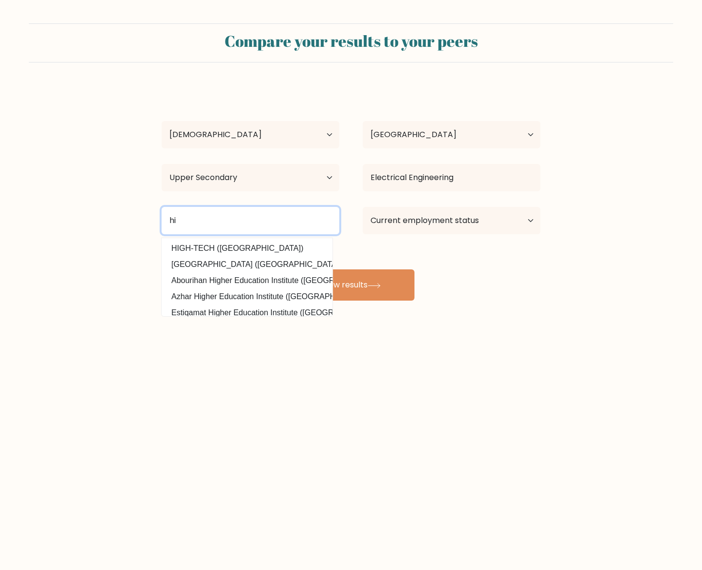
type input "h"
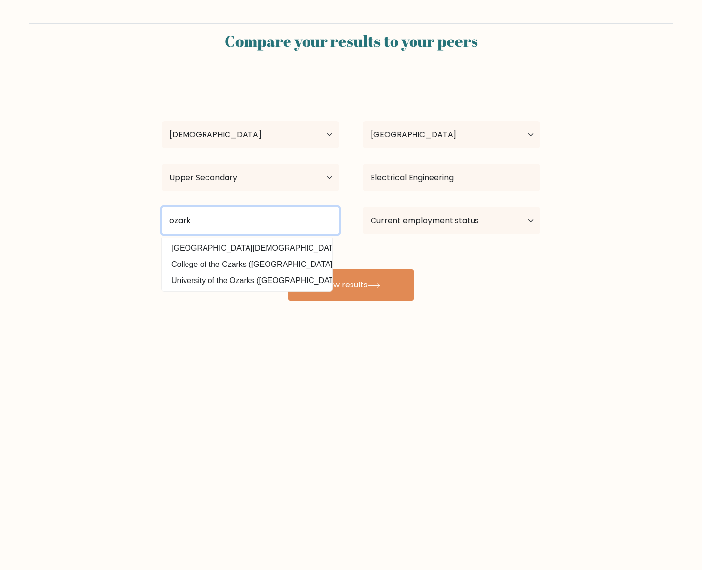
type input "ozark"
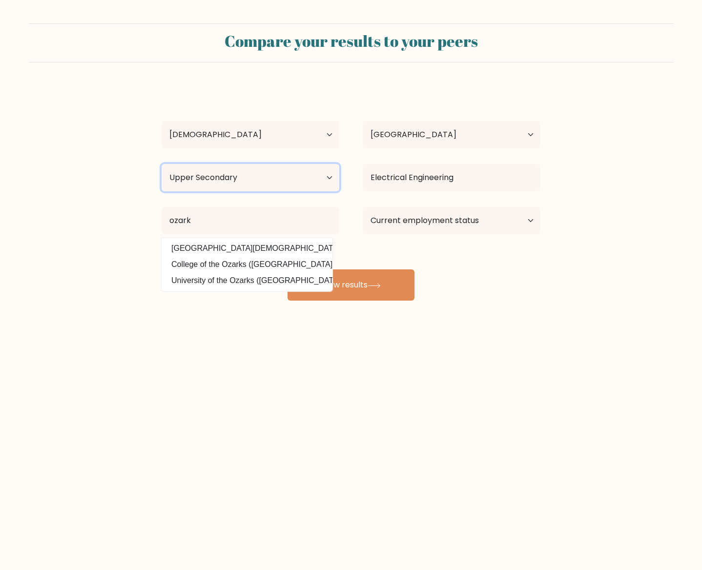
click at [251, 177] on select "Highest education level No schooling Primary Lower Secondary Upper Secondary Oc…" at bounding box center [251, 177] width 178 height 27
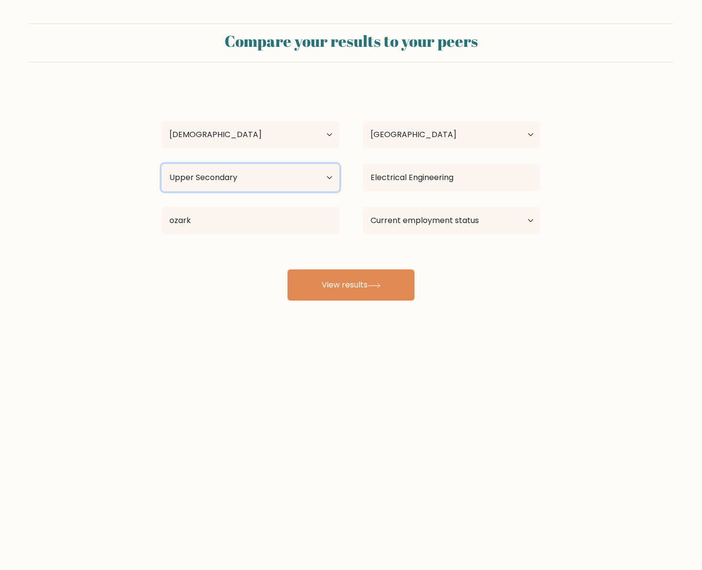
select select "lower_secondary"
click at [162, 164] on select "Highest education level No schooling Primary Lower Secondary Upper Secondary Oc…" at bounding box center [251, 177] width 178 height 27
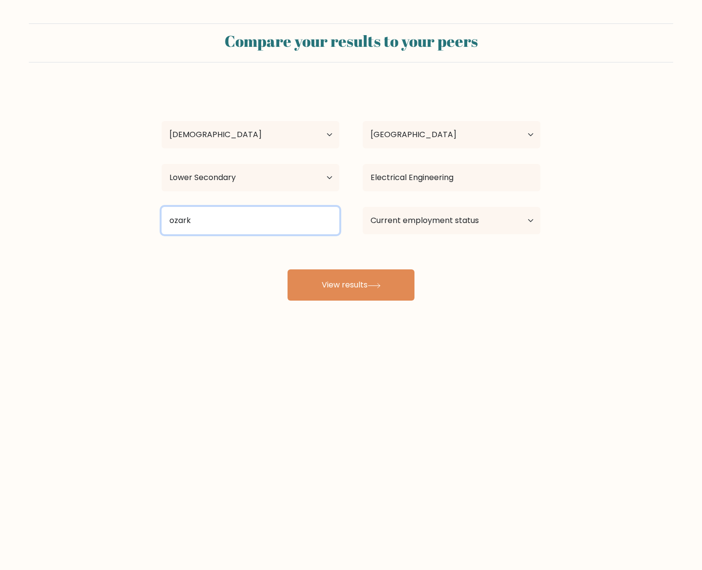
click at [212, 221] on input "ozark" at bounding box center [251, 220] width 178 height 27
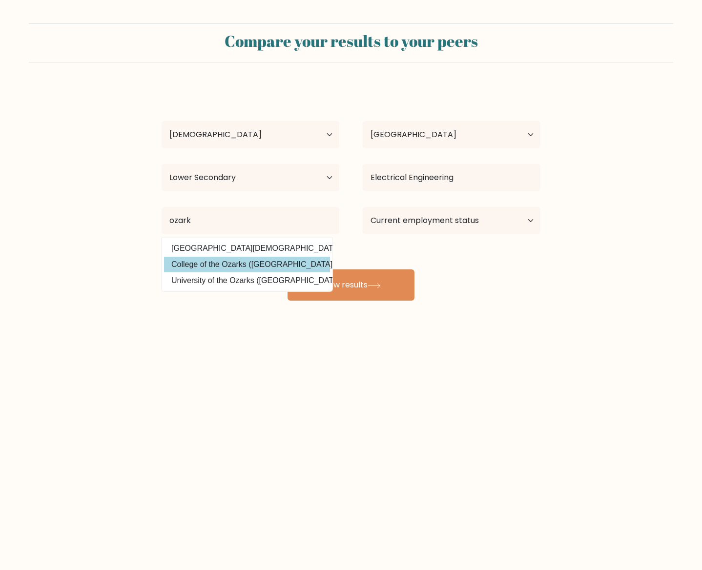
click at [306, 268] on option "College of the Ozarks (United States)" at bounding box center [247, 265] width 166 height 16
type input "College of the Ozarks"
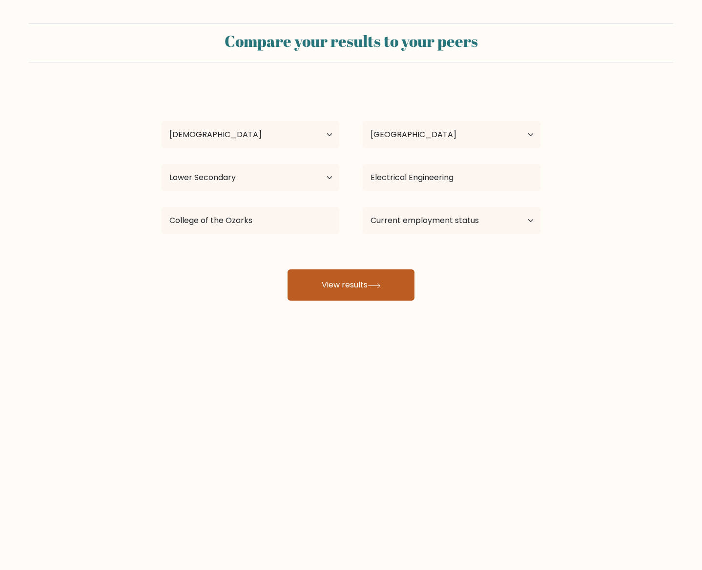
click at [367, 289] on button "View results" at bounding box center [351, 285] width 127 height 31
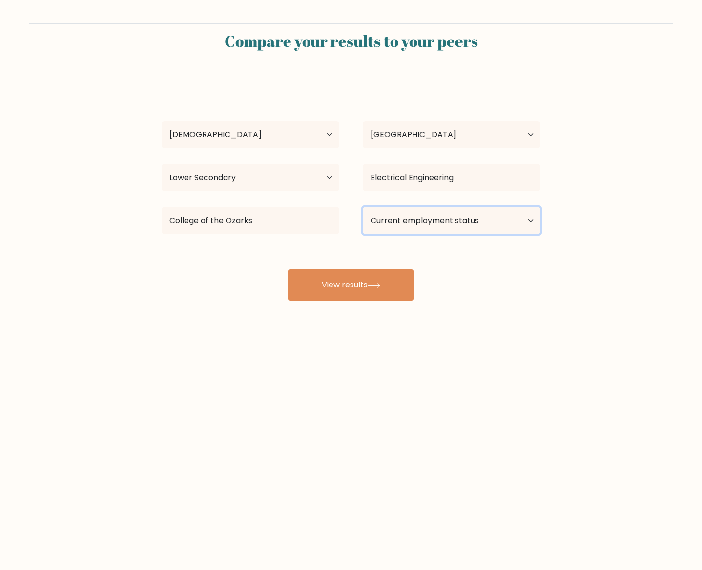
click at [457, 224] on select "Current employment status Employed Student Retired Other / prefer not to answer" at bounding box center [452, 220] width 178 height 27
select select "student"
click at [363, 207] on select "Current employment status Employed Student Retired Other / prefer not to answer" at bounding box center [452, 220] width 178 height 27
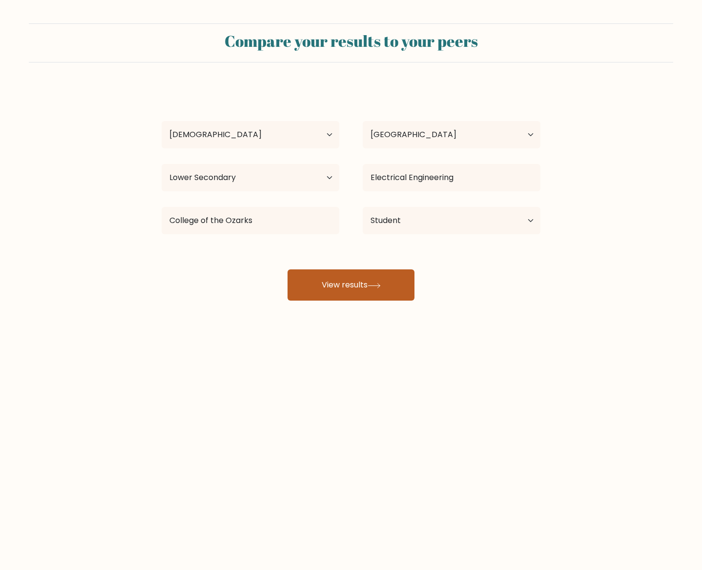
click at [375, 289] on button "View results" at bounding box center [351, 285] width 127 height 31
